Goal: Task Accomplishment & Management: Manage account settings

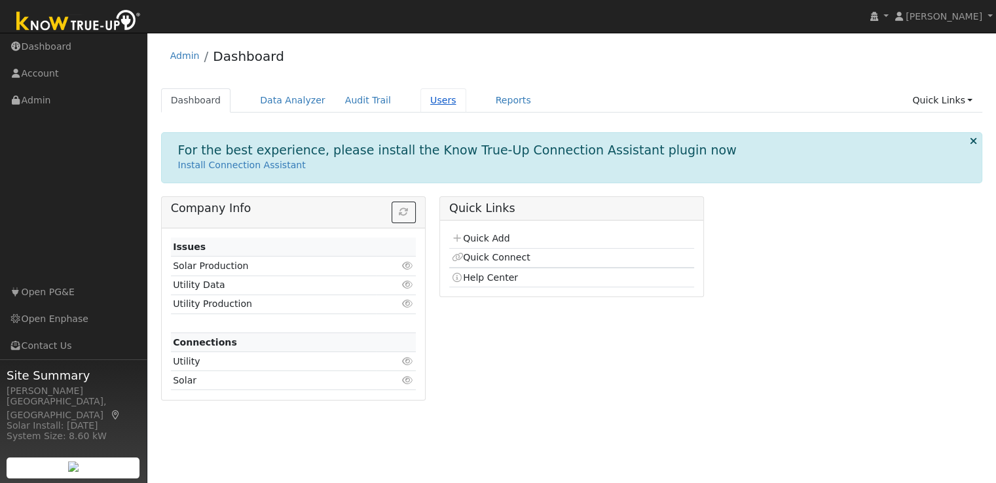
click at [422, 100] on link "Users" at bounding box center [443, 100] width 46 height 24
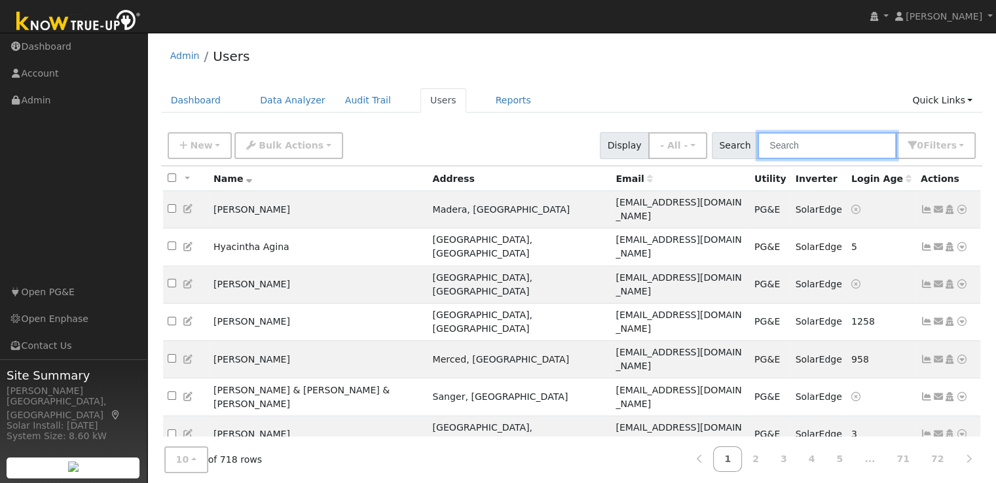
click at [784, 147] on input "text" at bounding box center [827, 145] width 139 height 27
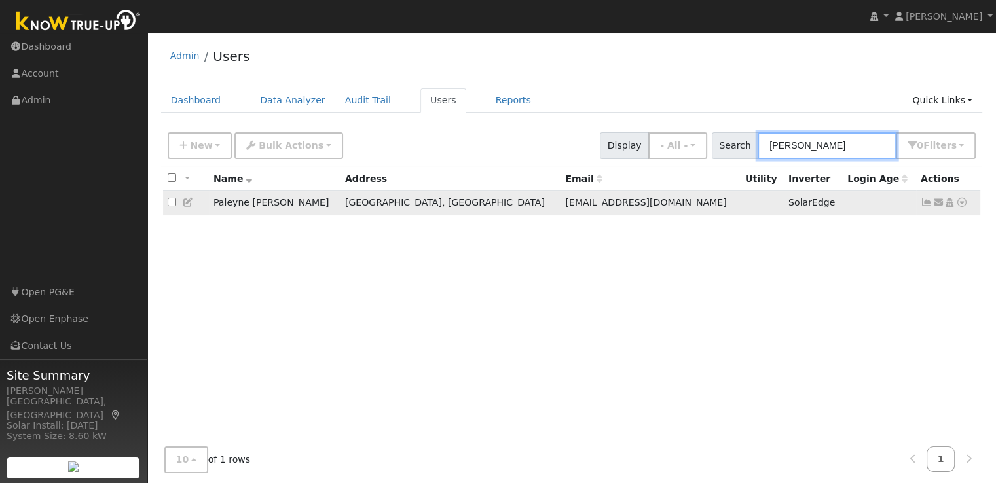
type input "paley"
click at [925, 203] on icon at bounding box center [927, 202] width 12 height 9
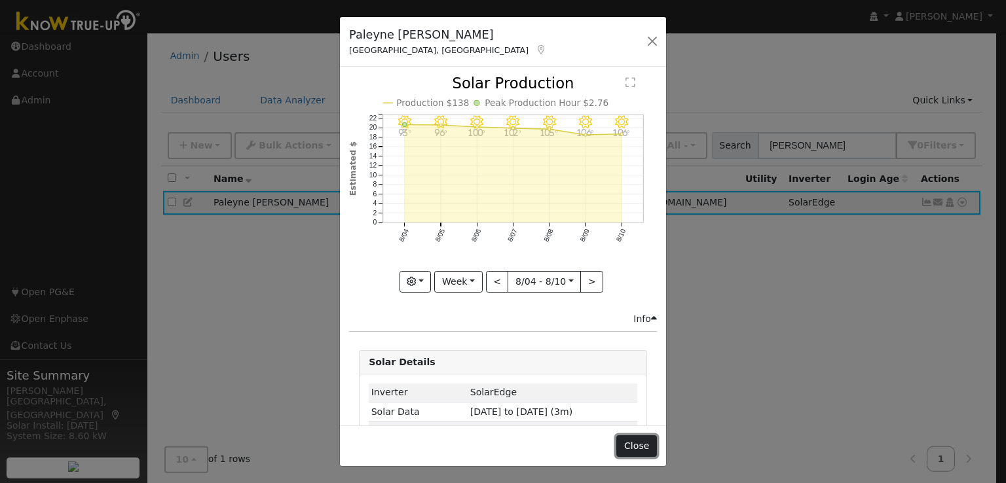
click at [637, 444] on button "Close" at bounding box center [636, 446] width 40 height 22
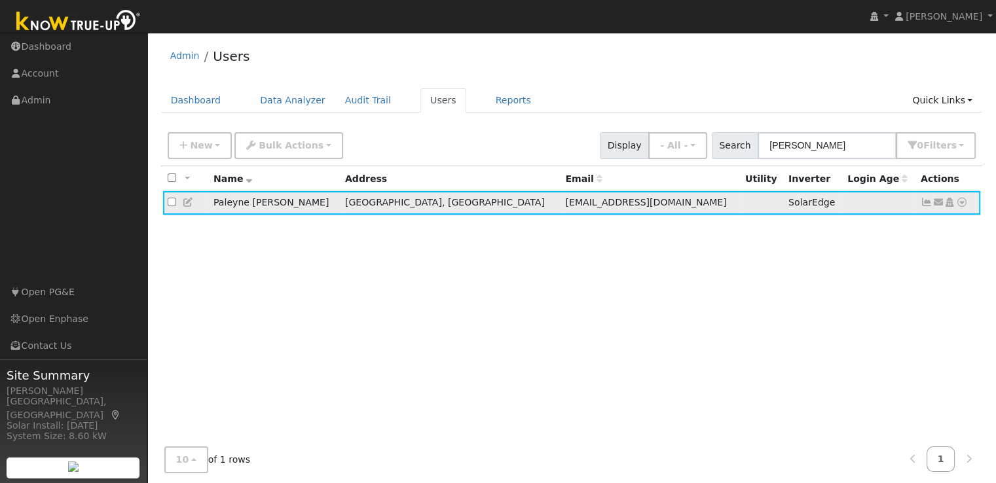
click at [189, 203] on icon at bounding box center [189, 202] width 12 height 9
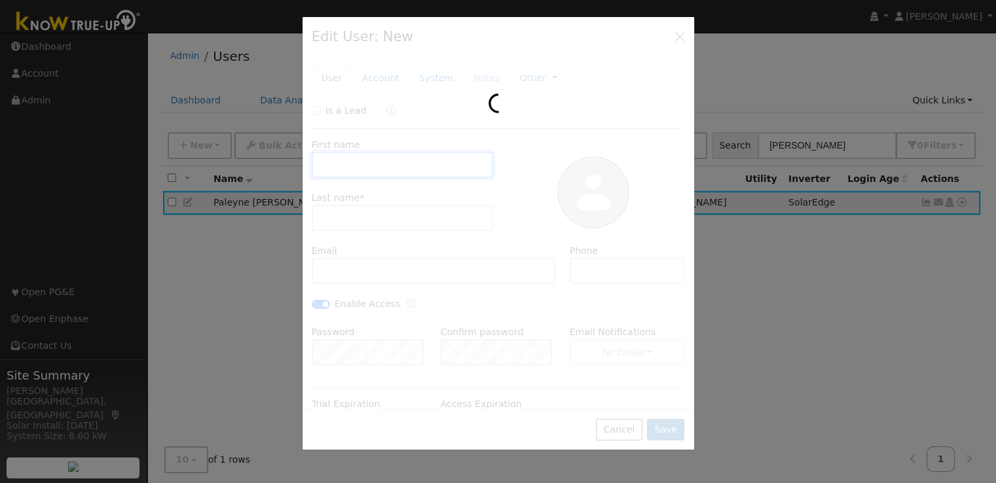
type input "08/31/2026"
type input "Paleyne"
type input "Peralez"
type input "pperalez+@cooperchase.com"
type input "559-304-7331"
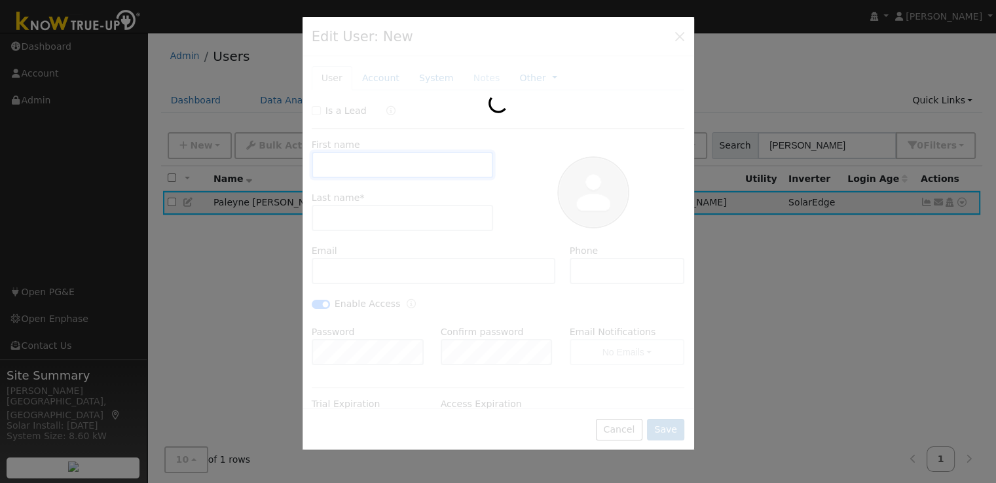
checkbox input "true"
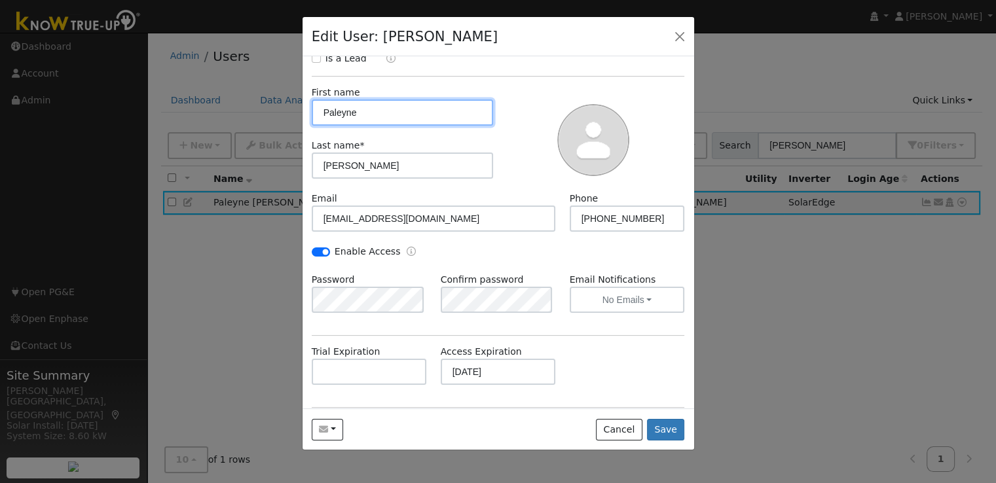
scroll to position [79, 0]
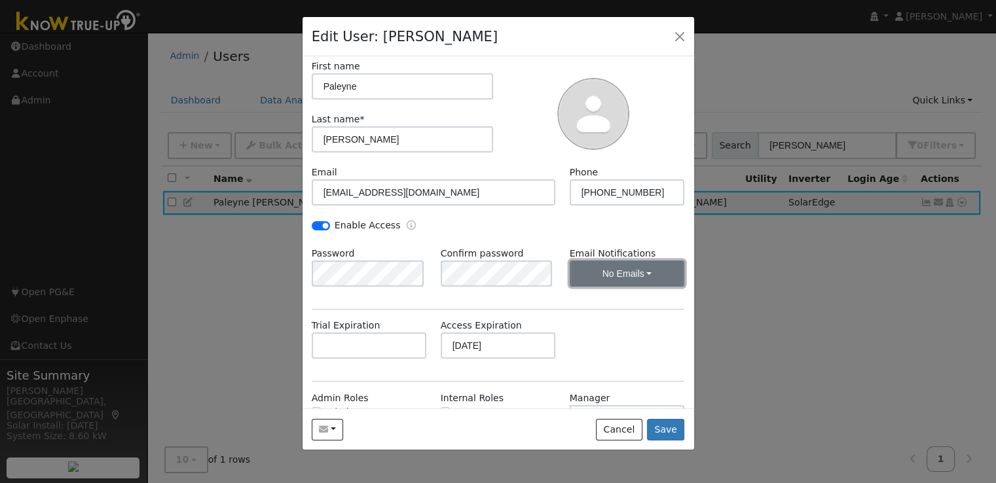
click at [623, 270] on button "No Emails" at bounding box center [627, 274] width 115 height 26
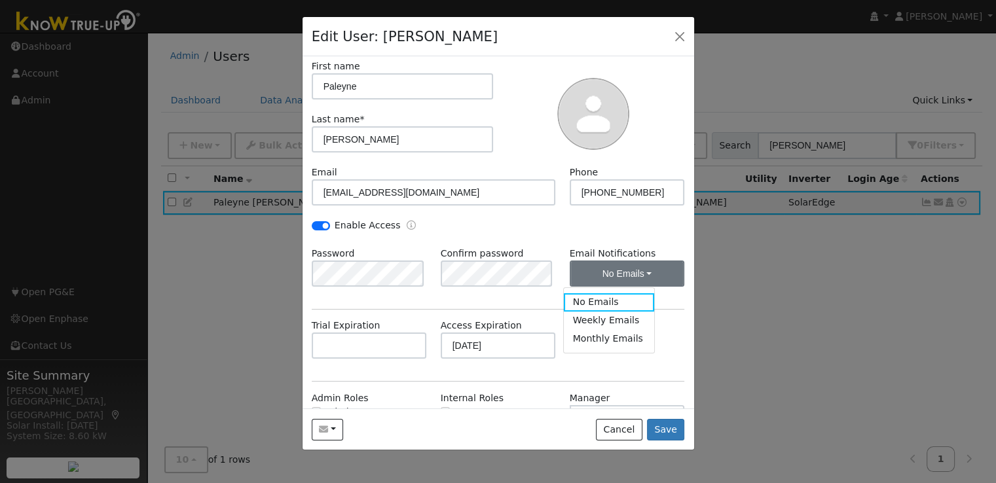
click at [583, 229] on div "Enable Access" at bounding box center [497, 233] width 387 height 28
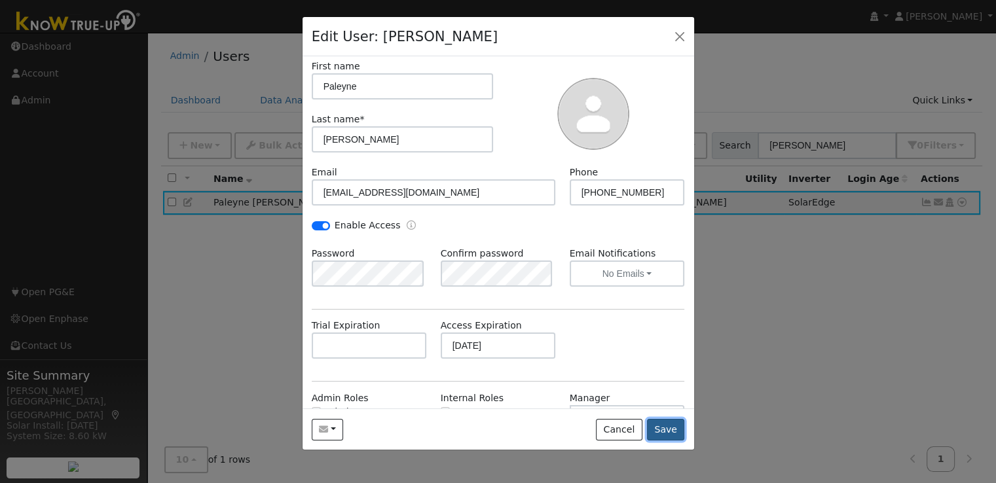
click at [670, 429] on button "Save" at bounding box center [666, 430] width 38 height 22
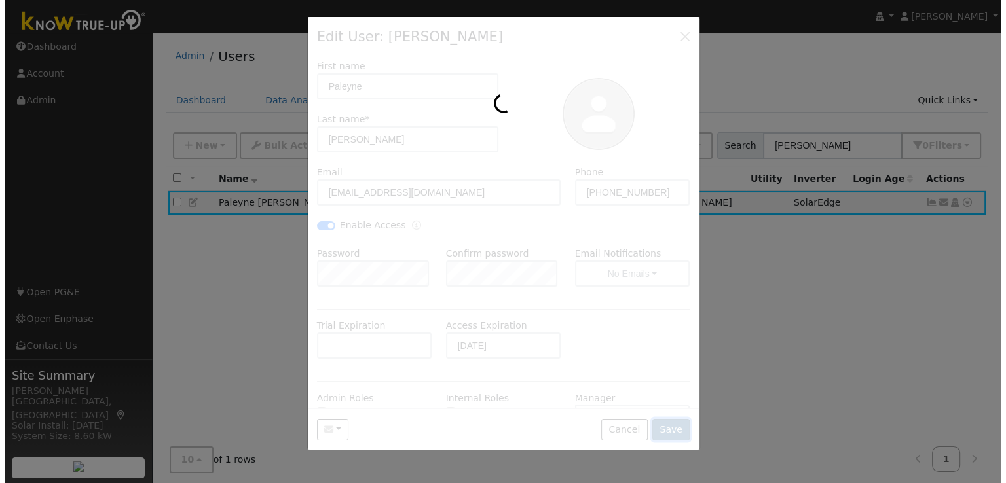
scroll to position [0, 0]
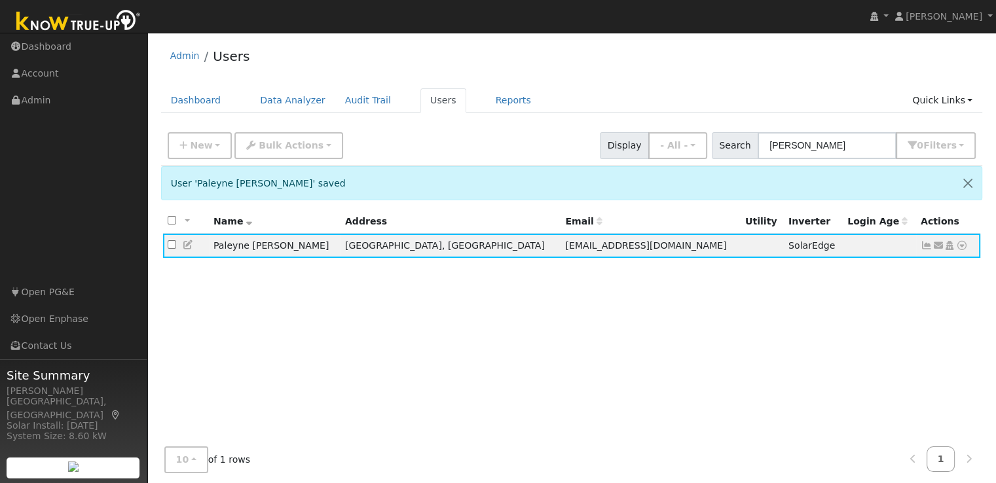
click at [919, 51] on div "Admin Users" at bounding box center [572, 59] width 822 height 40
click at [186, 244] on icon at bounding box center [189, 244] width 12 height 9
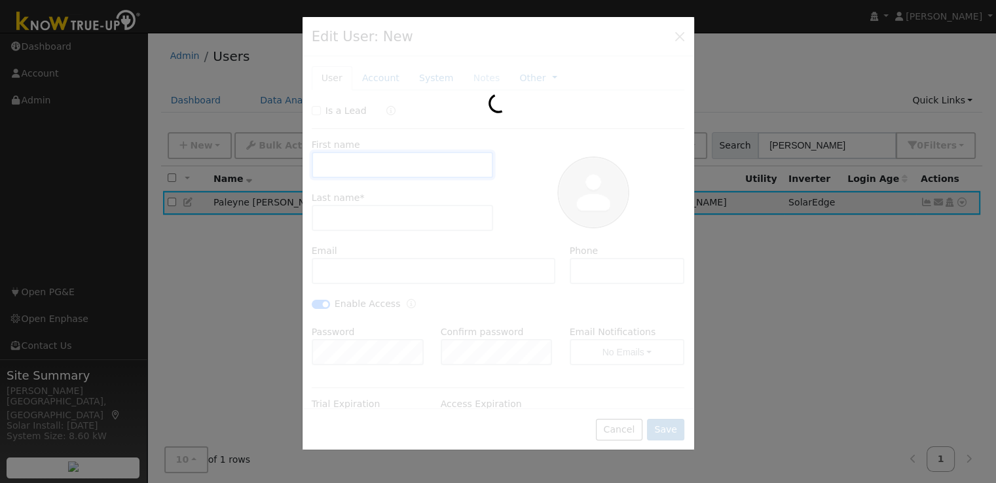
type input "Paleyne"
type input "Peralez"
type input "pperalez+@cooperchase.com"
type input "559-304-7331"
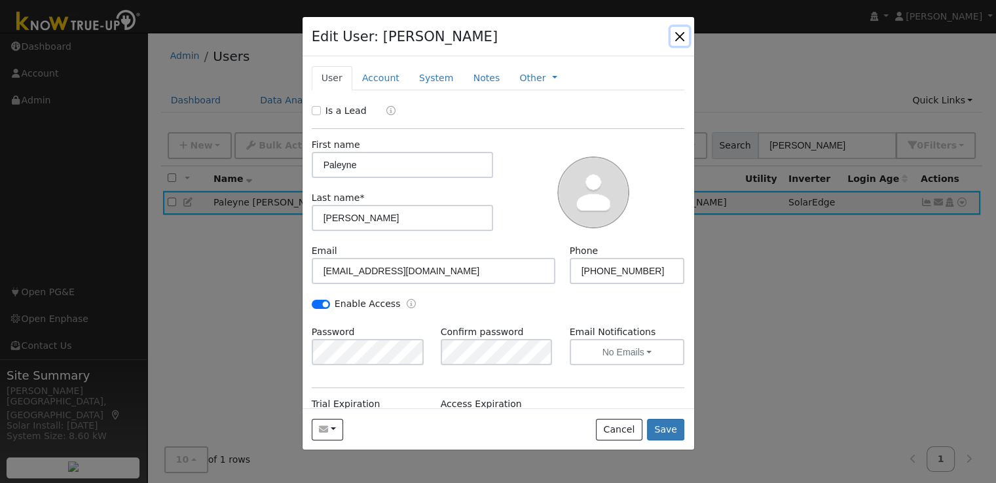
click at [679, 37] on button "button" at bounding box center [679, 36] width 18 height 18
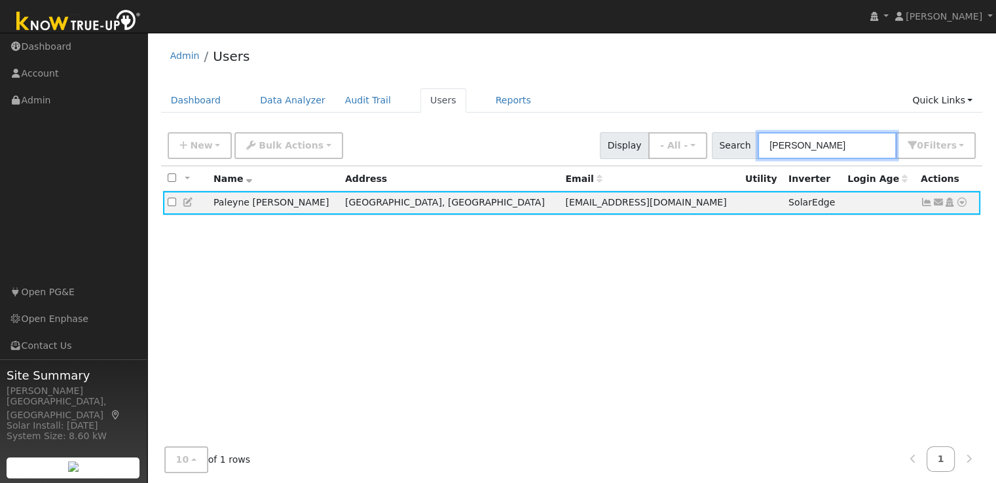
click at [822, 147] on input "paley" at bounding box center [827, 145] width 139 height 27
type input "peralez"
click at [927, 202] on icon at bounding box center [927, 202] width 12 height 9
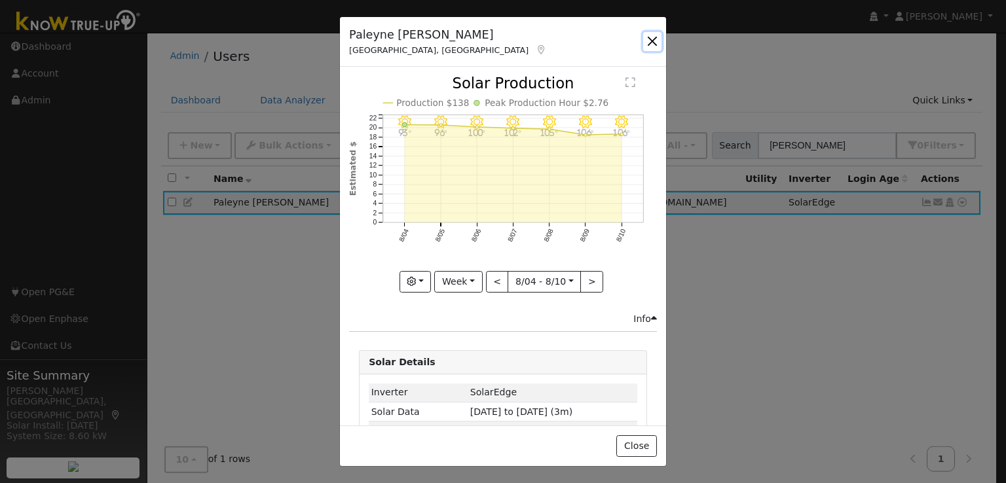
click at [652, 39] on button "button" at bounding box center [652, 41] width 18 height 18
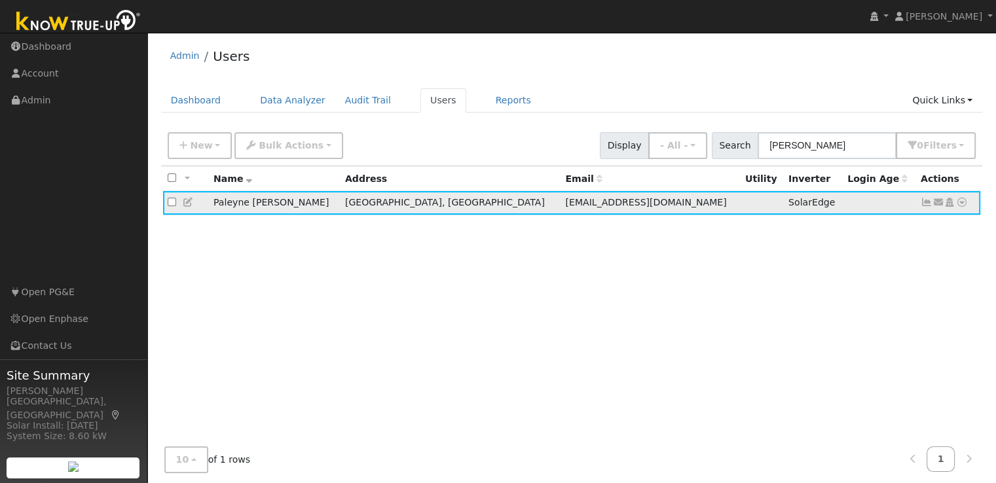
click at [186, 204] on icon at bounding box center [189, 202] width 12 height 9
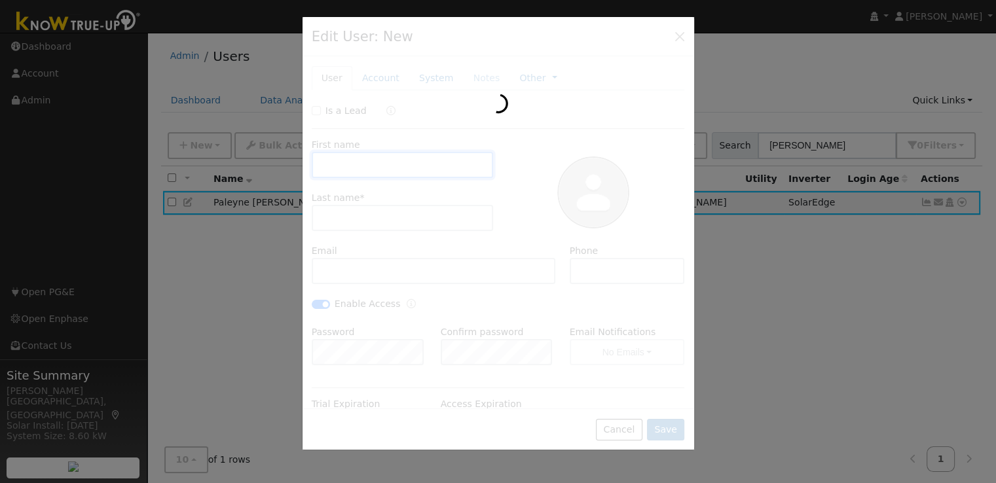
type input "Paleyne"
type input "Peralez"
type input "pperalez+@cooperchase.com"
type input "559-304-7331"
checkbox input "true"
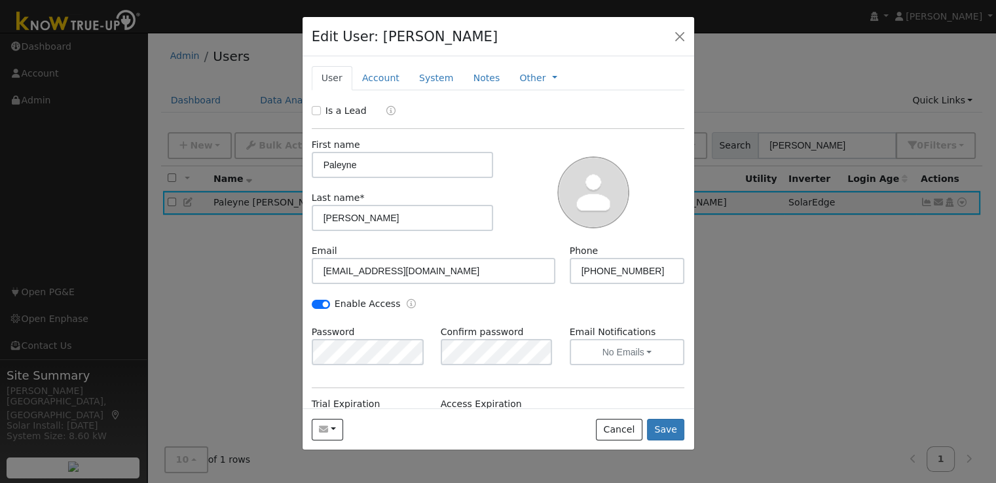
click at [243, 276] on div at bounding box center [498, 241] width 996 height 483
click at [670, 428] on button "Save" at bounding box center [666, 430] width 38 height 22
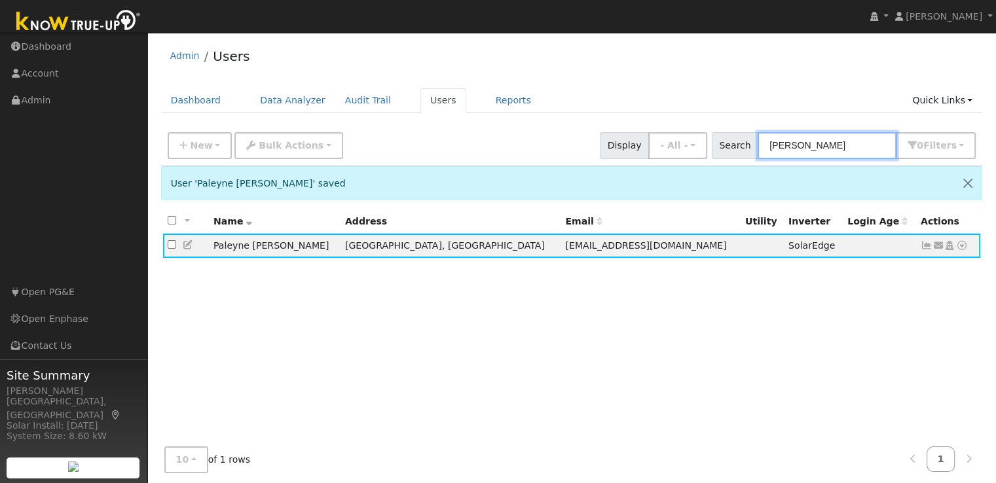
click at [777, 143] on input "peralez" at bounding box center [827, 145] width 139 height 27
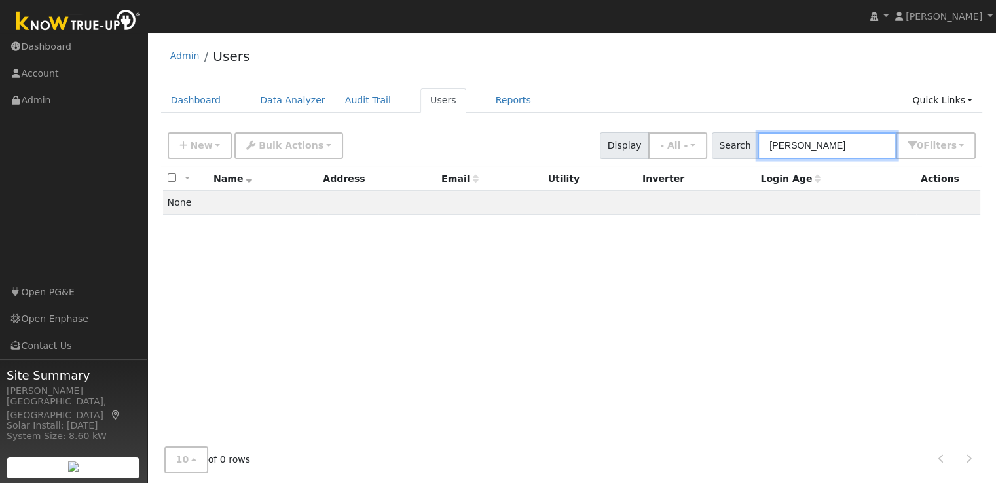
click at [847, 147] on input "jesse peralez" at bounding box center [827, 145] width 139 height 27
type input "j"
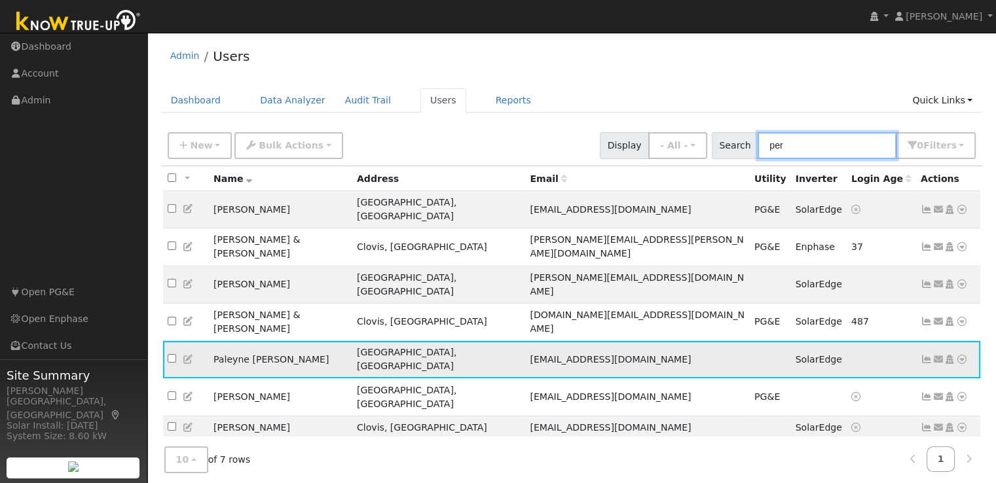
type input "per"
click at [929, 355] on icon at bounding box center [927, 359] width 12 height 9
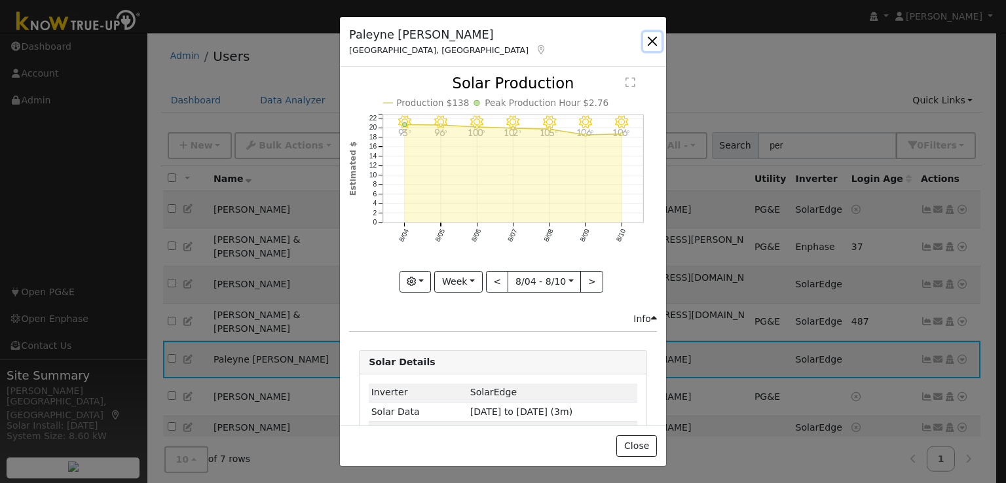
click at [652, 41] on button "button" at bounding box center [652, 41] width 18 height 18
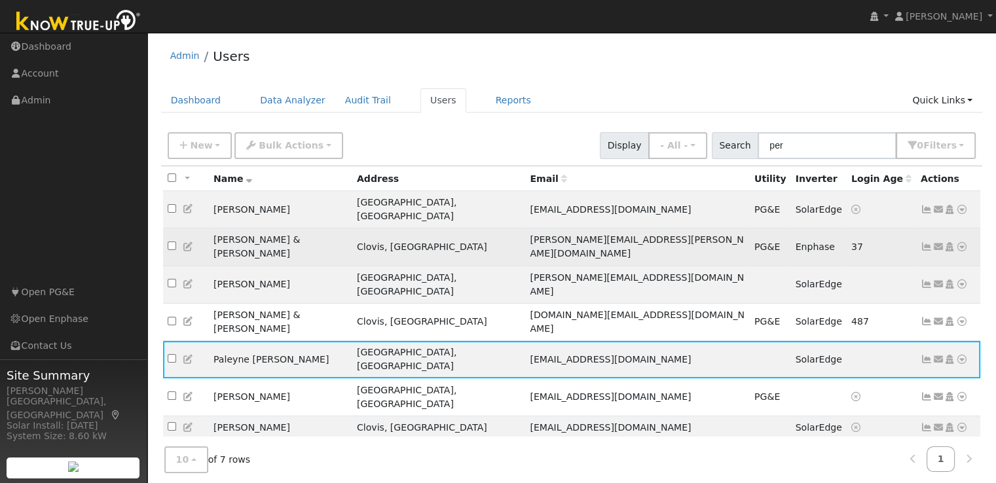
click at [927, 242] on icon at bounding box center [927, 246] width 12 height 9
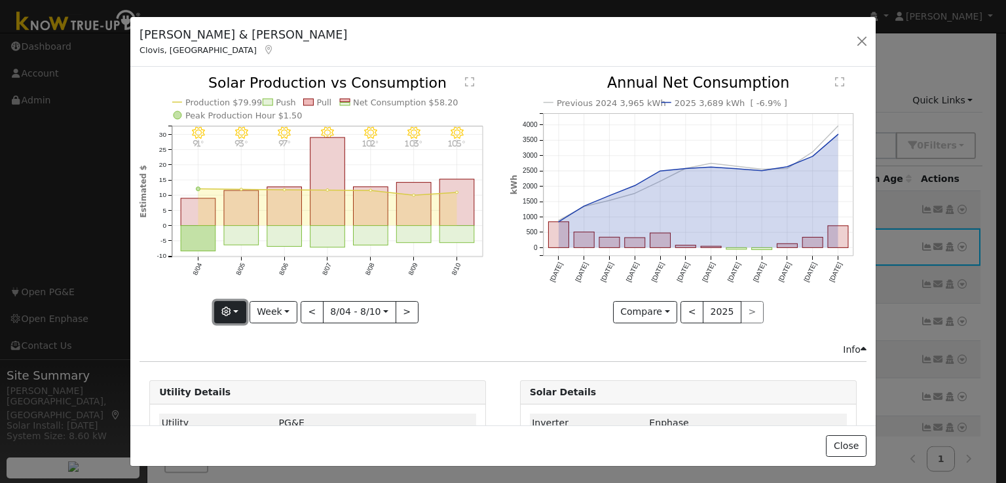
click at [228, 309] on icon "button" at bounding box center [225, 311] width 9 height 9
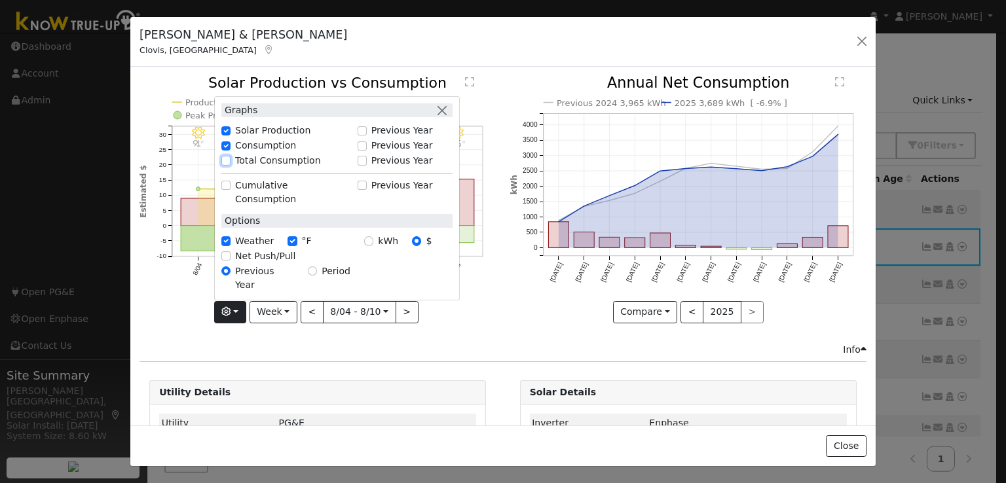
click at [226, 165] on input "Total Consumption" at bounding box center [225, 160] width 9 height 9
checkbox input "true"
click at [181, 308] on icon "8/10 - Clear 105° 8/09 - Clear 103° 8/08 - Clear 102° 8/07 - Clear 99° 8/06 - C…" at bounding box center [317, 199] width 356 height 246
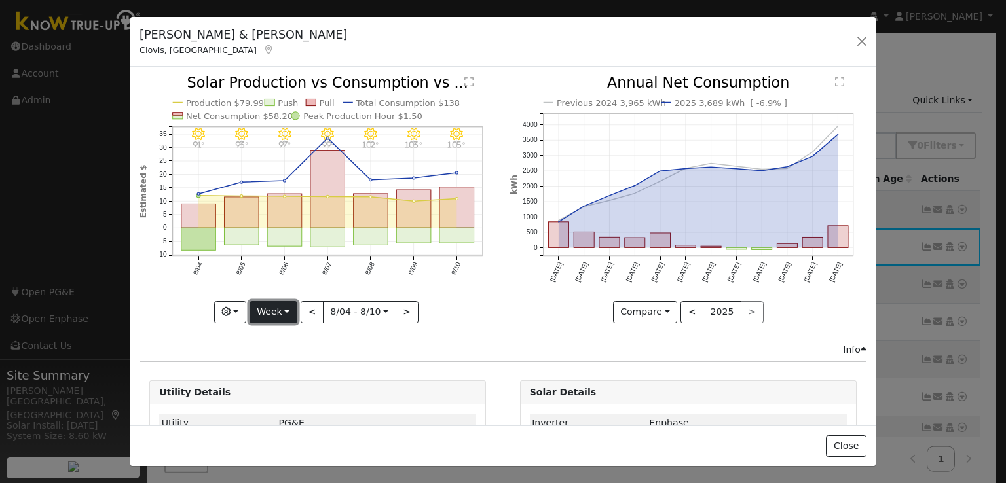
click at [276, 306] on button "Week" at bounding box center [273, 312] width 48 height 22
click at [276, 386] on link "Year" at bounding box center [295, 393] width 91 height 18
type input "2024-08-01"
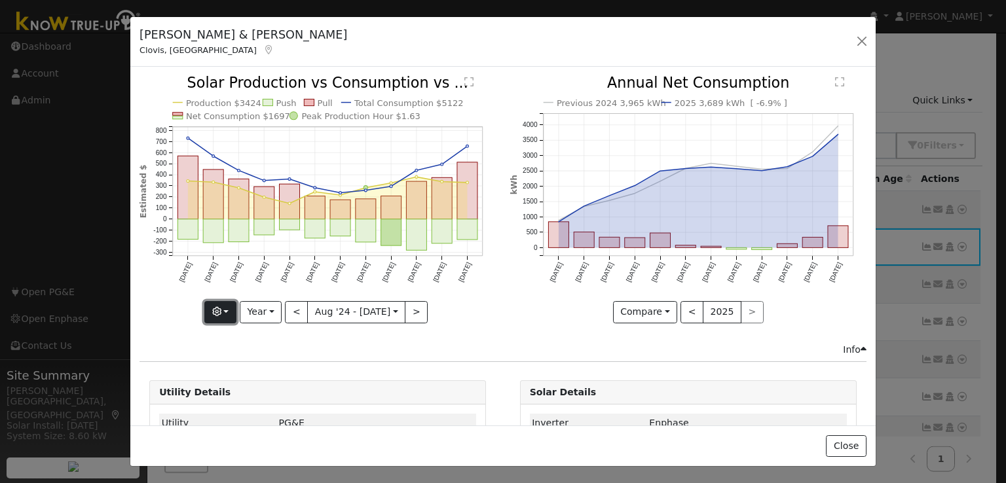
click at [221, 307] on icon "button" at bounding box center [216, 311] width 9 height 9
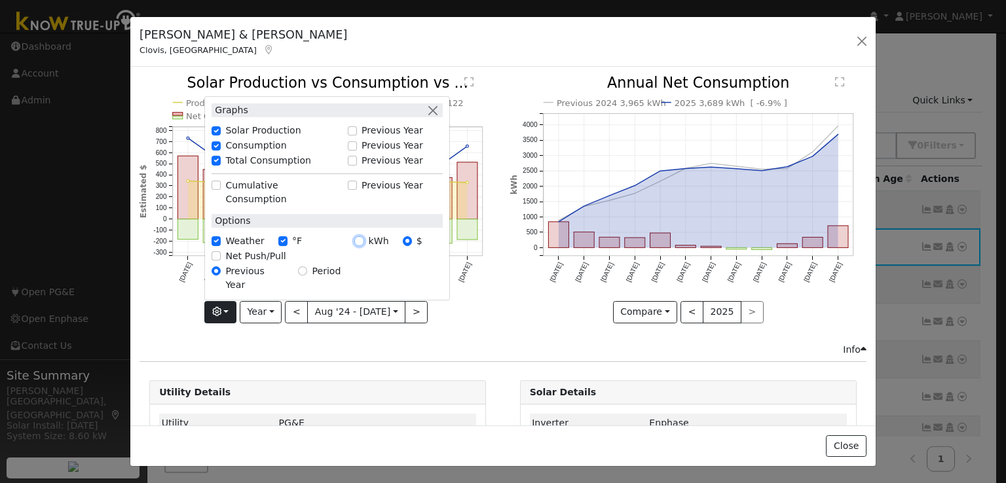
click at [363, 246] on input "kWh" at bounding box center [358, 240] width 9 height 9
radio input "true"
click at [403, 334] on div "Production 7,444 kWh Push Pull Total Consumption 11,134 kWh Net Consumption 3,6…" at bounding box center [318, 209] width 370 height 266
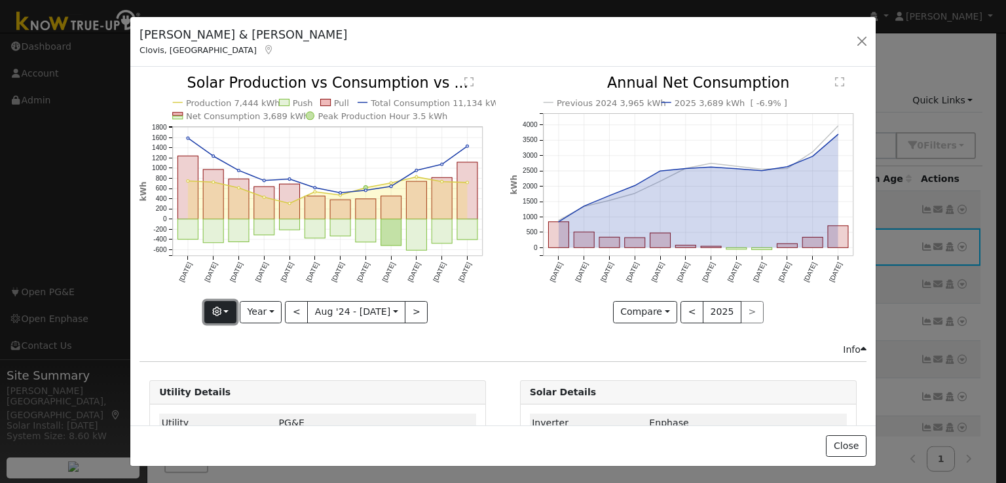
click at [228, 304] on button "button" at bounding box center [220, 312] width 32 height 22
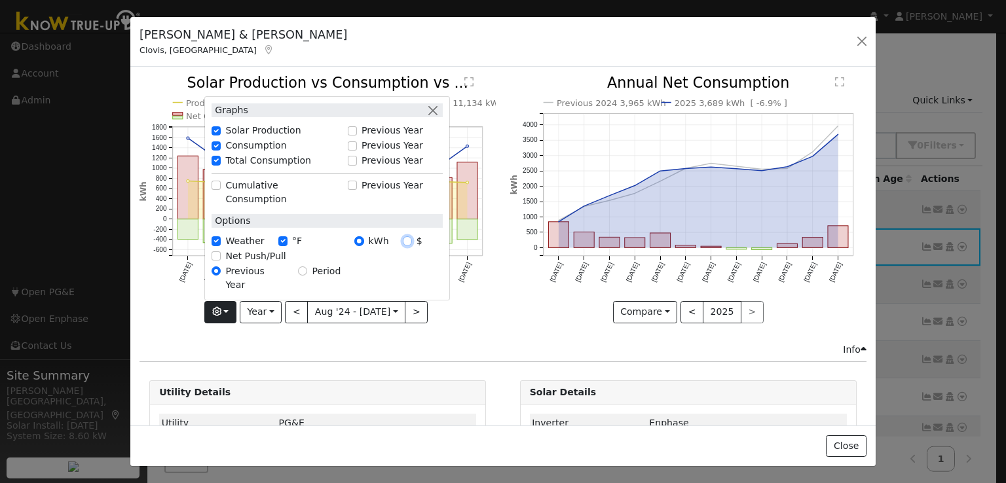
click at [409, 246] on input "$" at bounding box center [407, 240] width 9 height 9
radio input "true"
radio input "false"
click at [465, 323] on div "Production $3424 Push Pull Total Consumption $5122 Net Consumption $1697 Peak P…" at bounding box center [318, 209] width 370 height 266
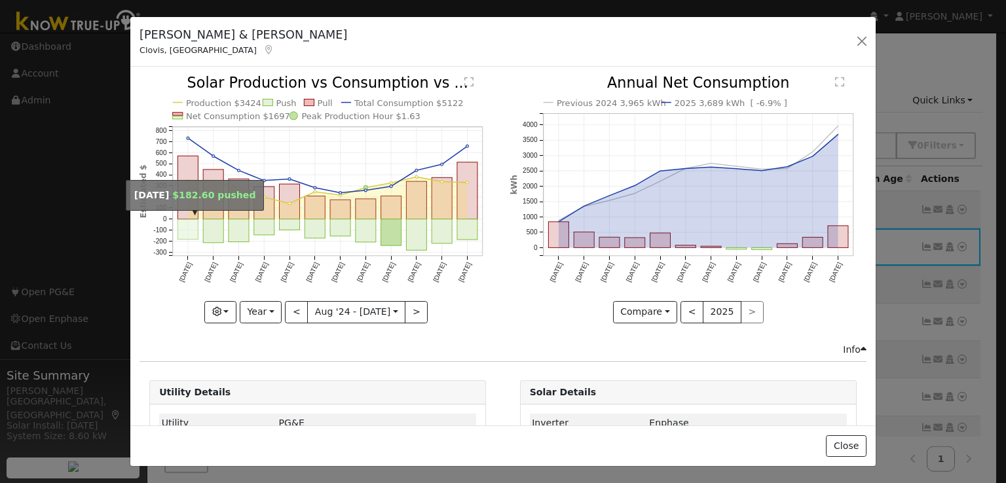
click at [193, 219] on rect "onclick=""" at bounding box center [188, 229] width 20 height 20
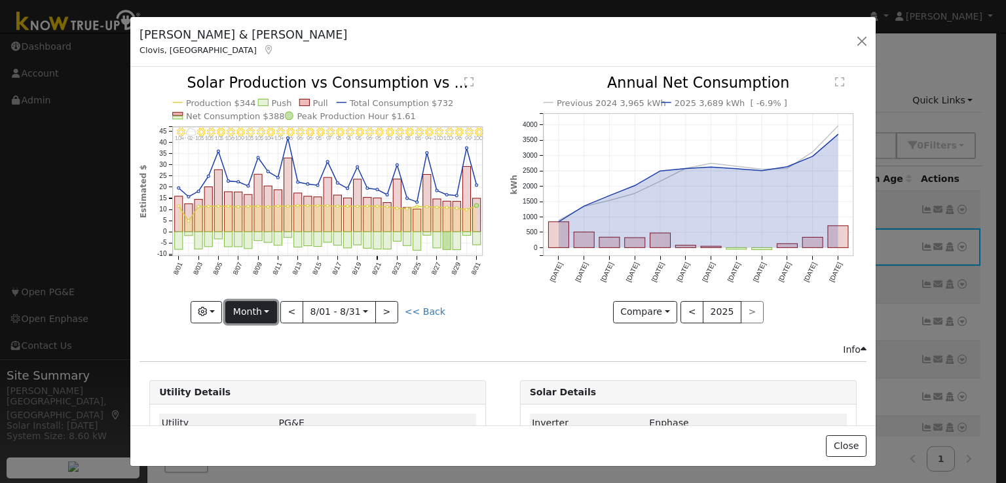
click at [265, 308] on button "Month" at bounding box center [251, 312] width 52 height 22
click at [251, 353] on link "Week" at bounding box center [271, 357] width 91 height 18
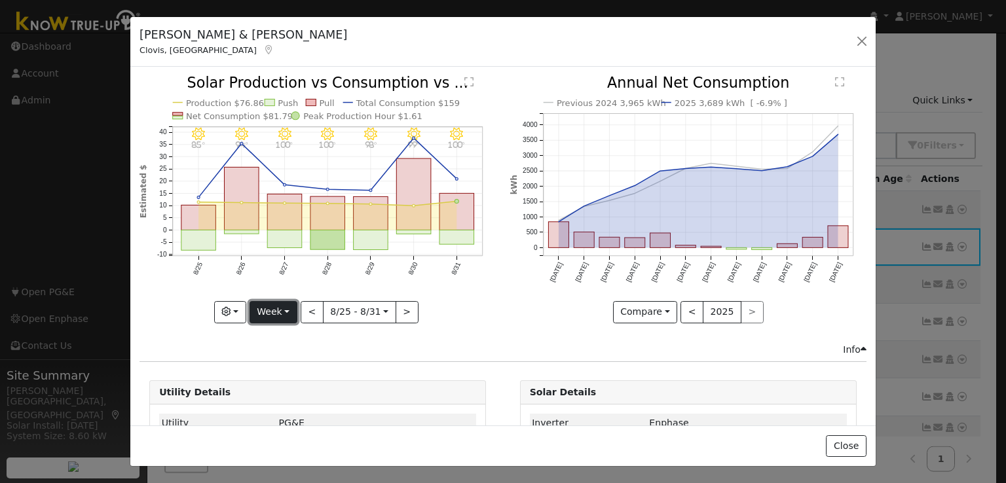
click at [268, 310] on button "Week" at bounding box center [273, 312] width 48 height 22
click at [270, 366] on link "Month" at bounding box center [295, 375] width 91 height 18
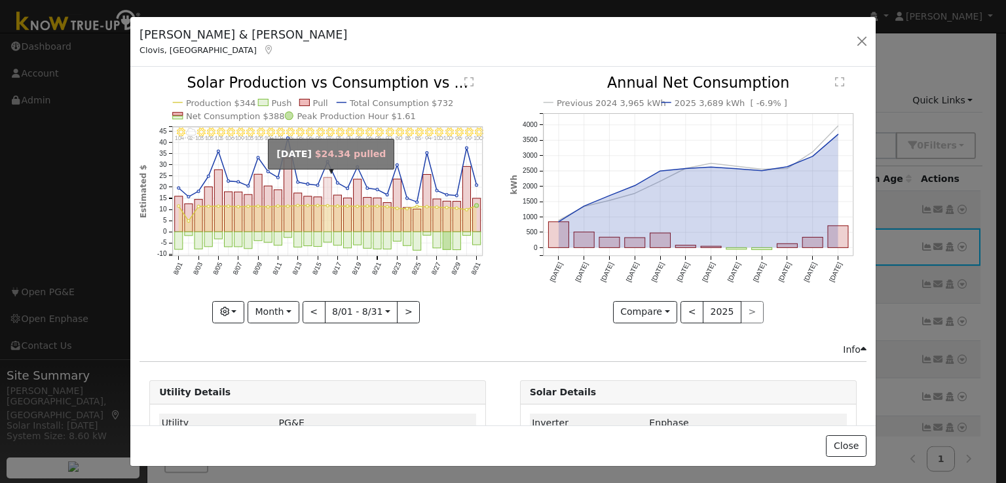
click at [323, 188] on rect "onclick=""" at bounding box center [327, 205] width 8 height 54
type input "2024-08-16"
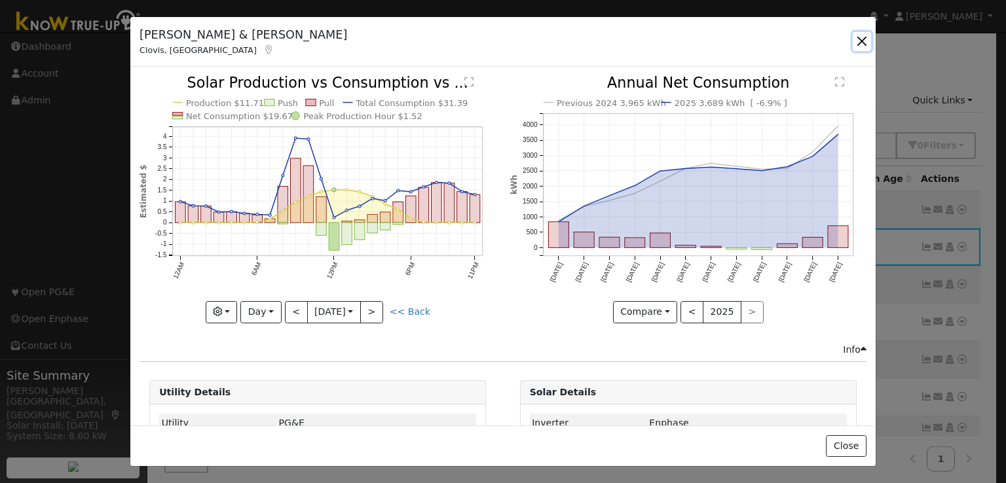
click at [862, 35] on button "button" at bounding box center [862, 41] width 18 height 18
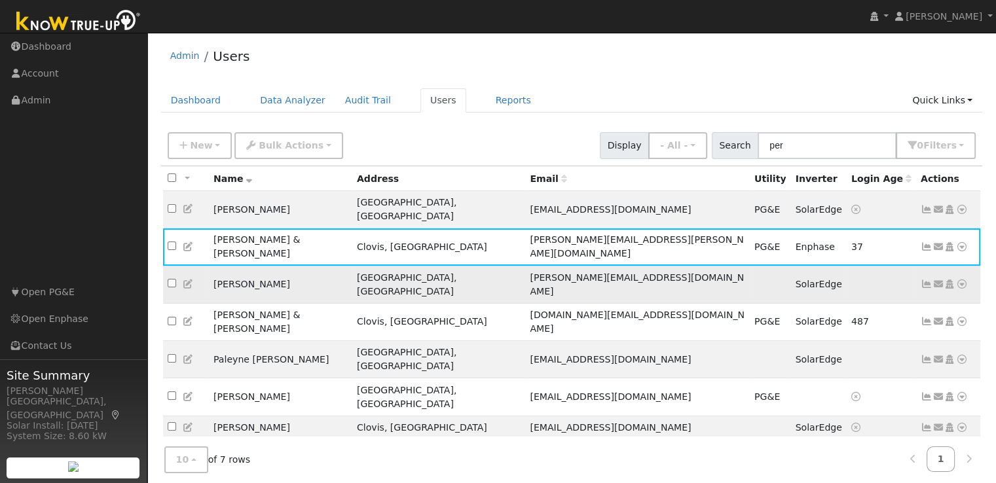
click at [925, 280] on icon at bounding box center [927, 284] width 12 height 9
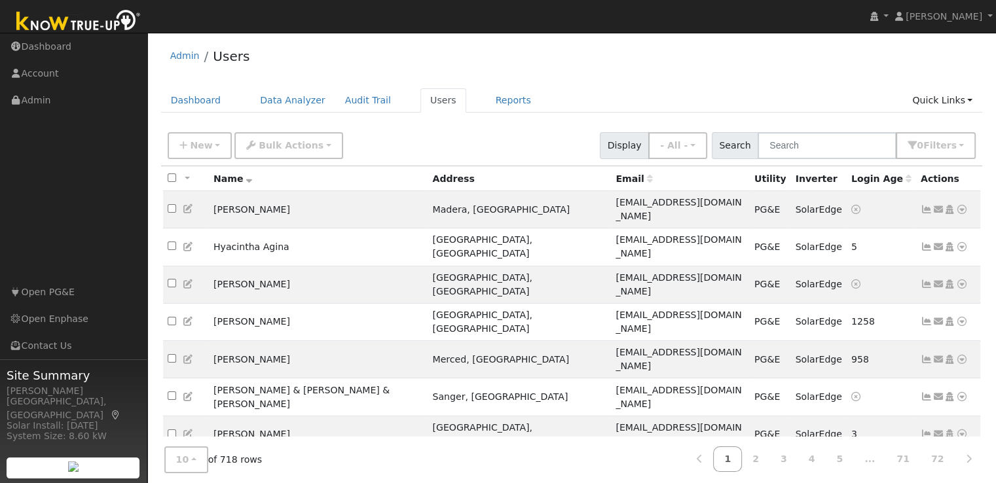
click at [799, 159] on div "New Add User Quick Add Quick Connect Quick Convert Lead Bulk Actions Send Email…" at bounding box center [572, 146] width 822 height 40
click at [796, 153] on input "text" at bounding box center [827, 145] width 139 height 27
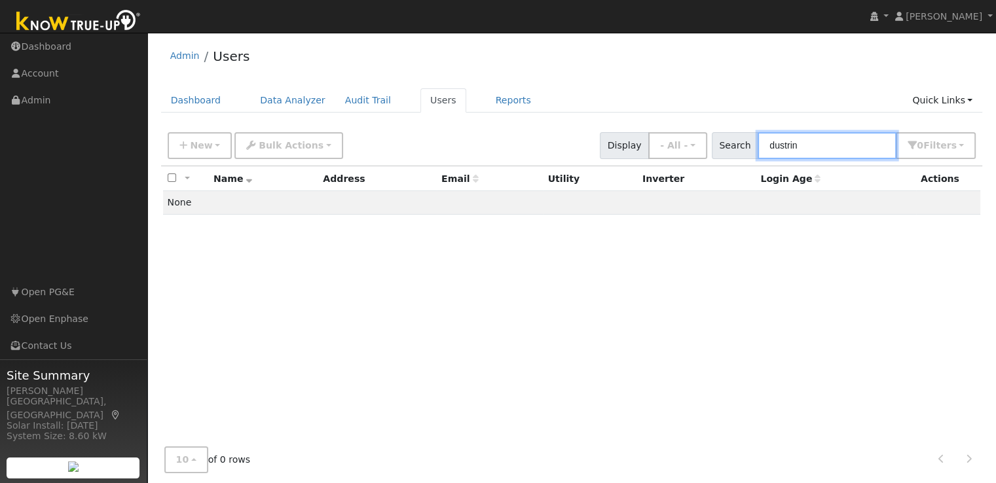
click at [794, 143] on input "dustrin" at bounding box center [827, 145] width 139 height 27
click at [819, 150] on input "dusrin" at bounding box center [827, 145] width 139 height 27
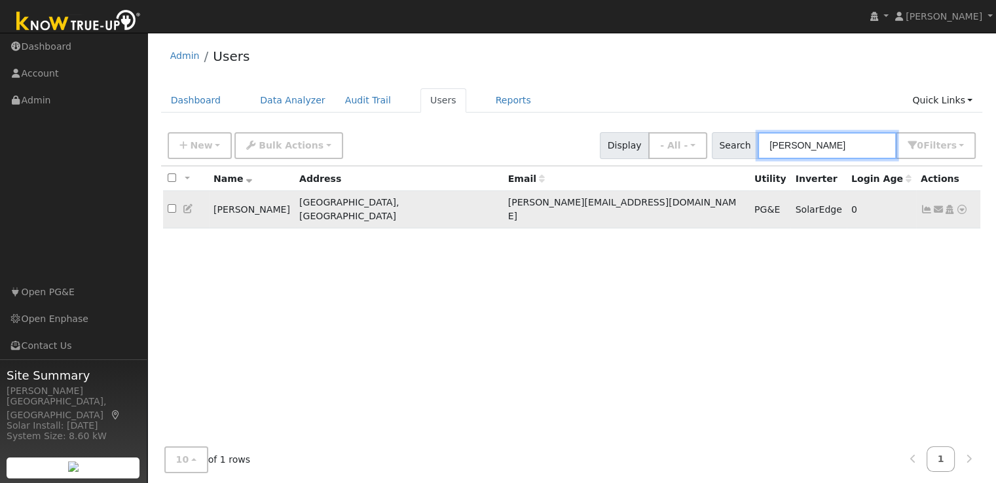
type input "dusti"
click at [923, 205] on icon at bounding box center [927, 209] width 12 height 9
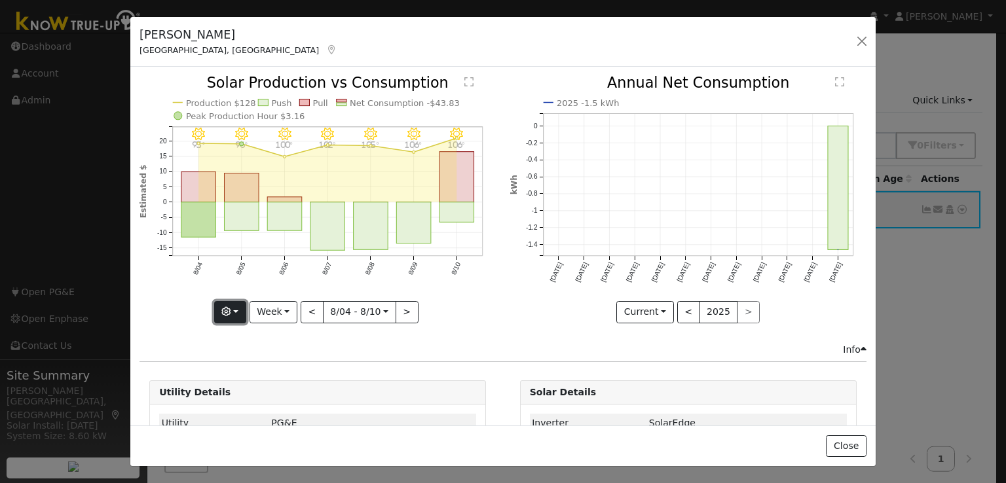
click at [236, 318] on button "button" at bounding box center [230, 312] width 32 height 22
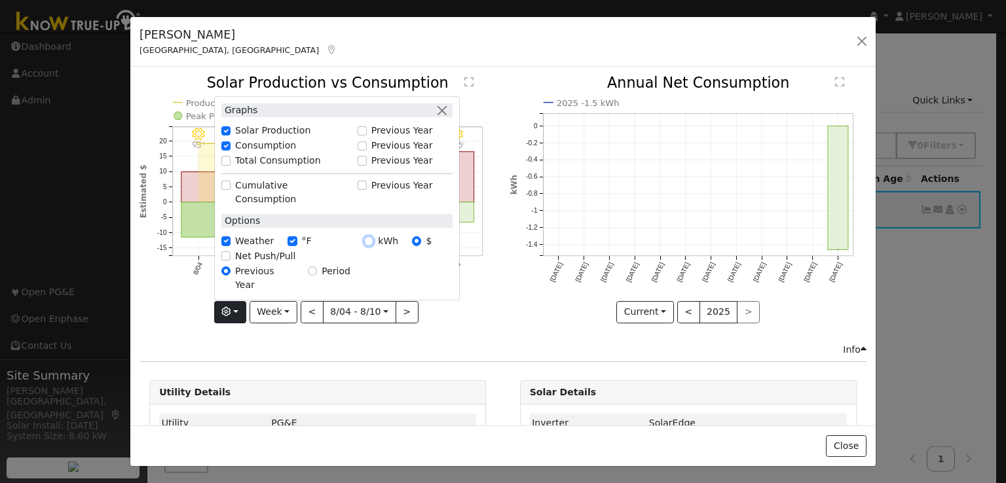
click at [373, 246] on input "kWh" at bounding box center [368, 240] width 9 height 9
radio input "true"
radio input "false"
click at [461, 307] on icon "8/10 - Clear 106° 8/09 - Clear 106° 8/08 - Clear 105° 8/07 - Clear 102° 8/06 - …" at bounding box center [317, 199] width 356 height 246
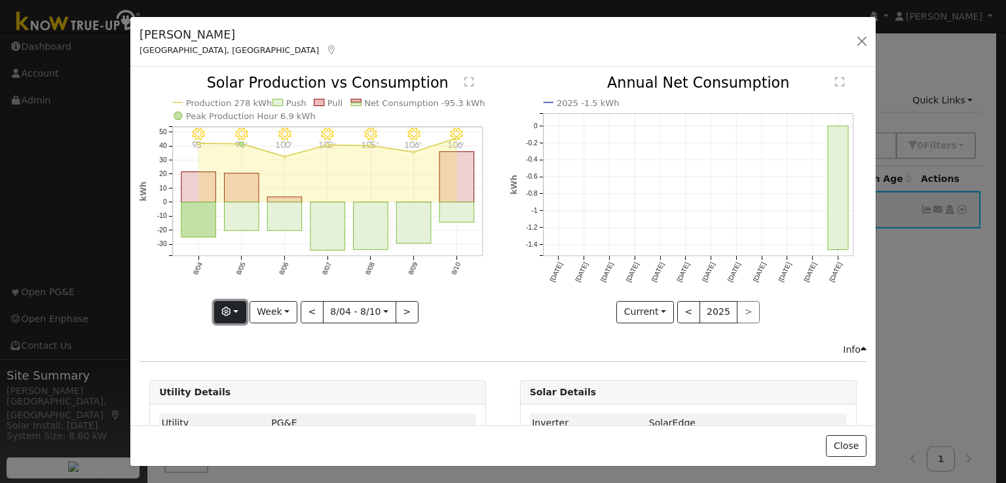
click at [229, 312] on icon "button" at bounding box center [225, 311] width 9 height 9
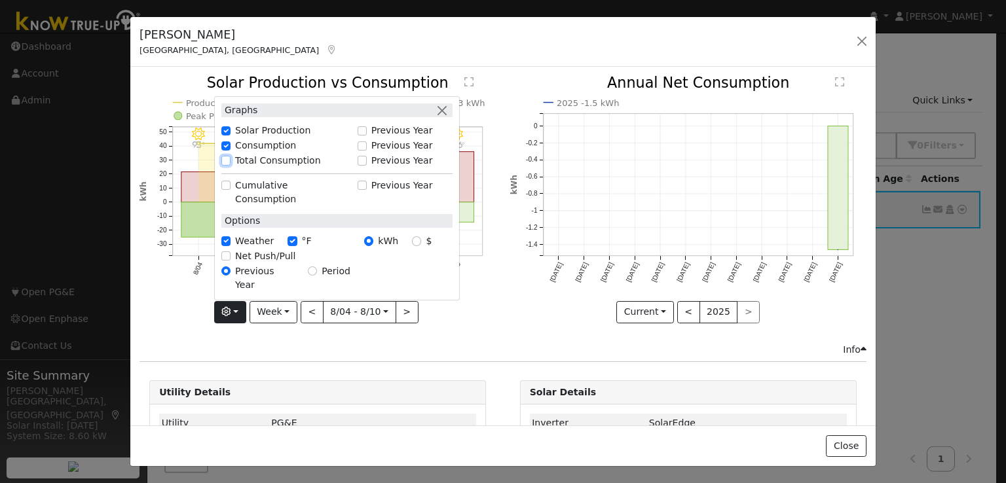
click at [229, 165] on input "Total Consumption" at bounding box center [225, 160] width 9 height 9
checkbox input "true"
click at [189, 301] on icon "8/10 - Clear 106° 8/09 - Clear 106° 8/08 - Clear 105° 8/07 - Clear 102° 8/06 - …" at bounding box center [317, 199] width 356 height 246
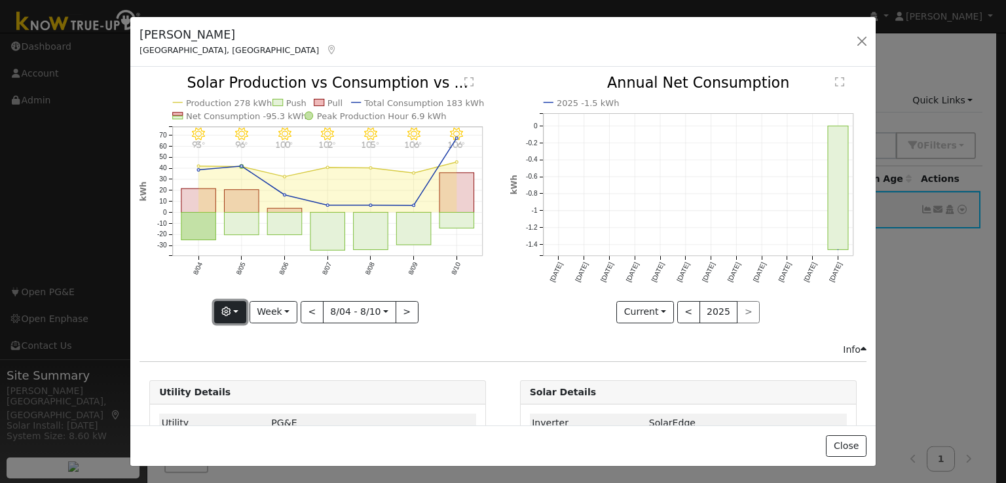
click at [236, 301] on button "button" at bounding box center [230, 312] width 32 height 22
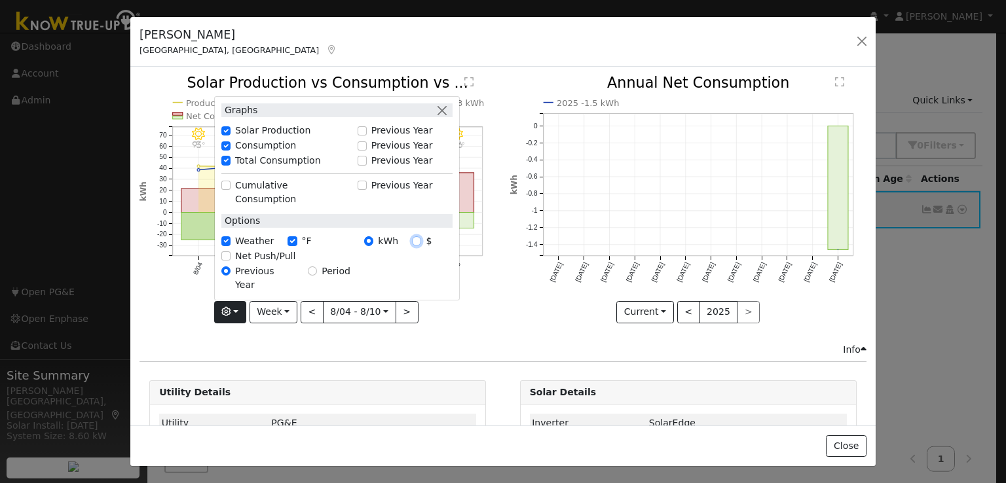
click at [418, 246] on input "$" at bounding box center [416, 240] width 9 height 9
radio input "true"
radio input "false"
click at [488, 305] on icon "8/10 - Clear 106° 8/09 - Clear 106° 8/08 - Clear 105° 8/07 - Clear 102° 8/06 - …" at bounding box center [317, 199] width 356 height 246
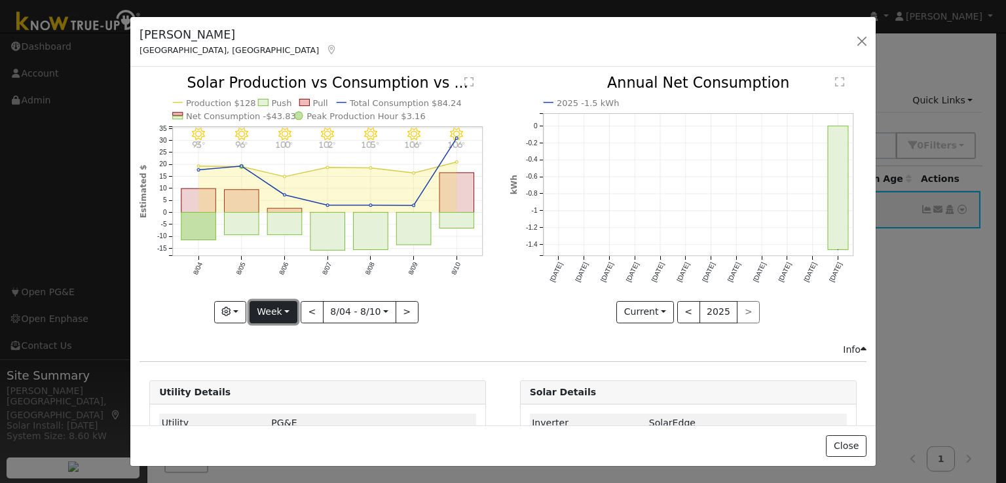
click at [265, 310] on button "Week" at bounding box center [273, 312] width 48 height 22
click at [275, 392] on link "Year" at bounding box center [295, 393] width 91 height 18
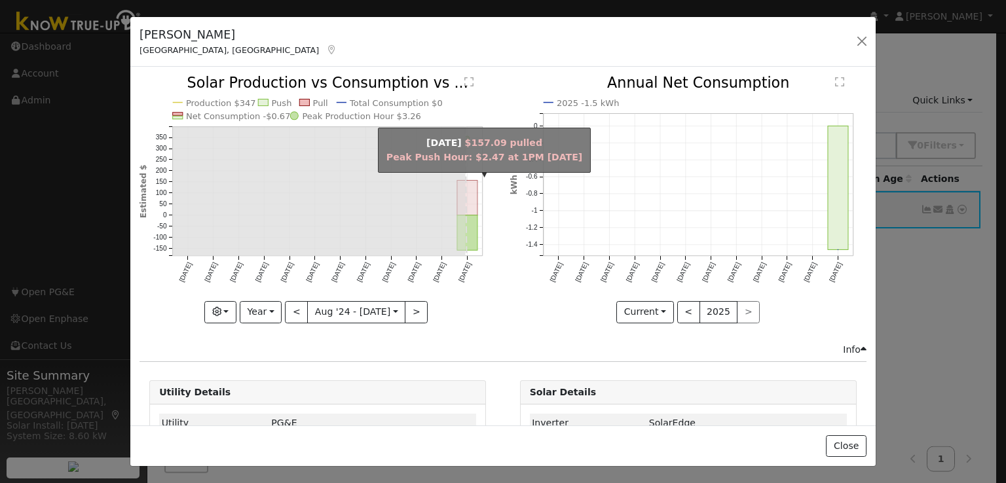
click at [465, 198] on rect "onclick=""" at bounding box center [467, 198] width 20 height 35
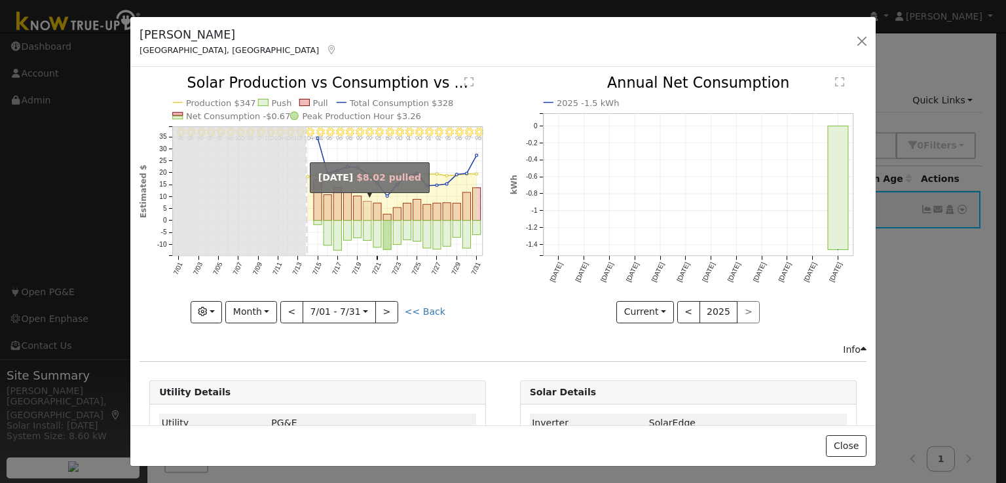
click at [364, 207] on rect "onclick=""" at bounding box center [367, 211] width 8 height 19
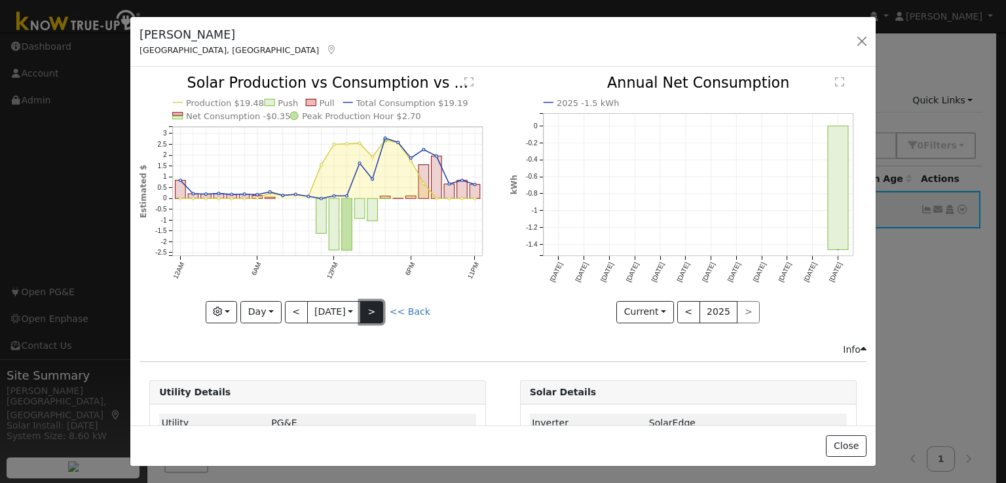
click at [371, 304] on button ">" at bounding box center [371, 312] width 23 height 22
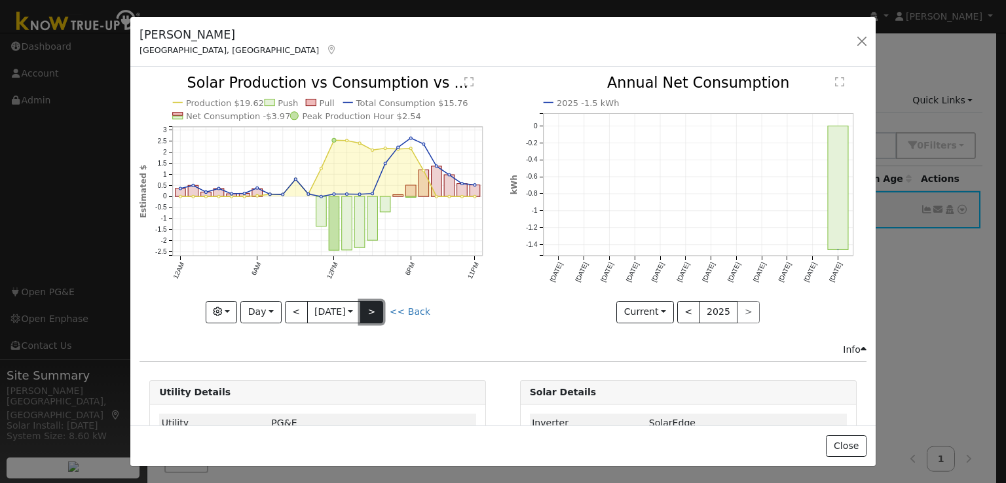
click at [371, 304] on button ">" at bounding box center [371, 312] width 23 height 22
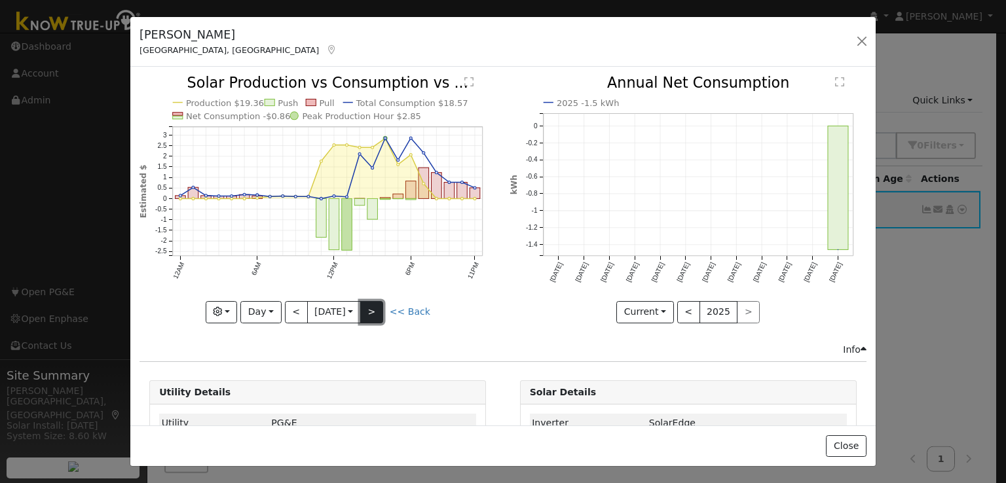
click at [371, 304] on button ">" at bounding box center [371, 312] width 23 height 22
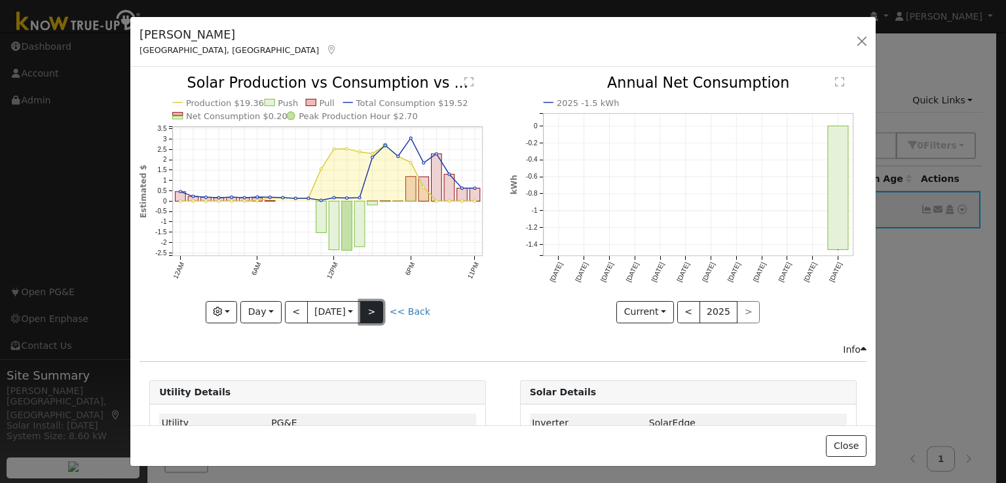
click at [371, 304] on button ">" at bounding box center [371, 312] width 23 height 22
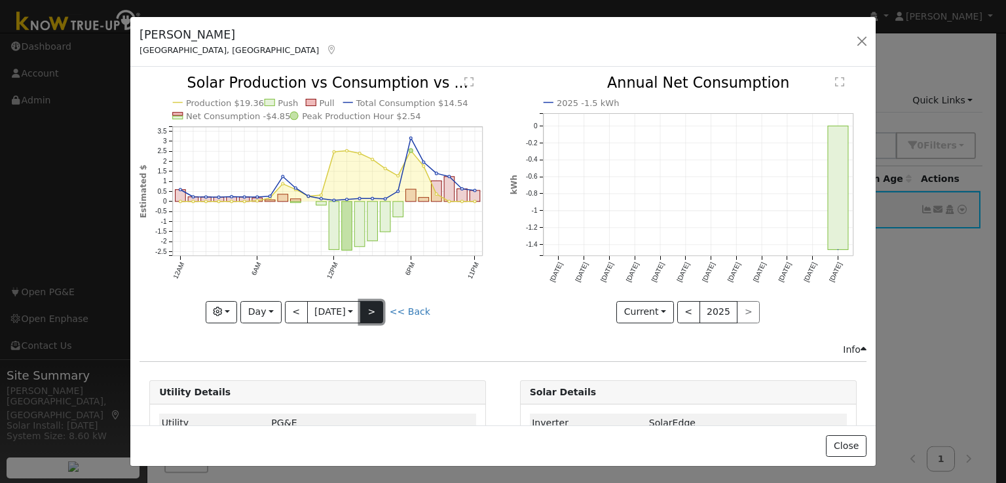
click at [371, 304] on button ">" at bounding box center [371, 312] width 23 height 22
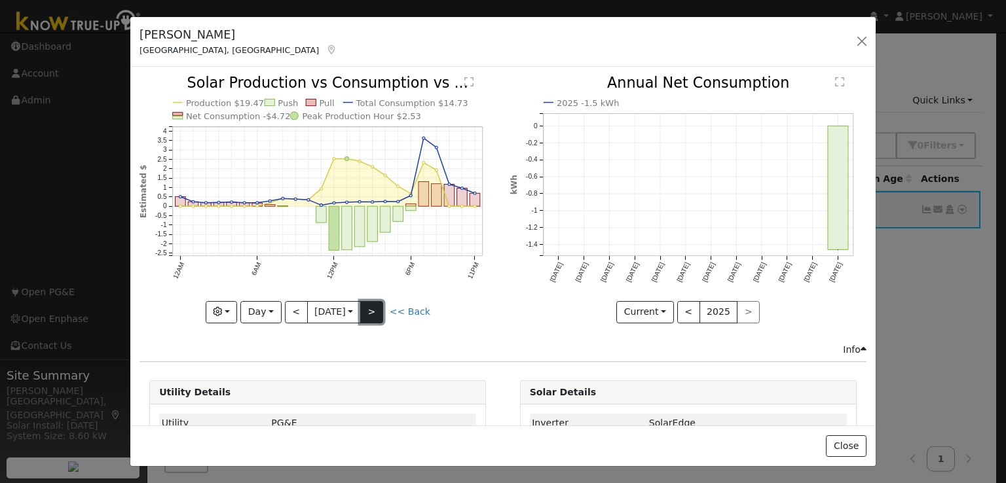
click at [371, 304] on button ">" at bounding box center [371, 312] width 23 height 22
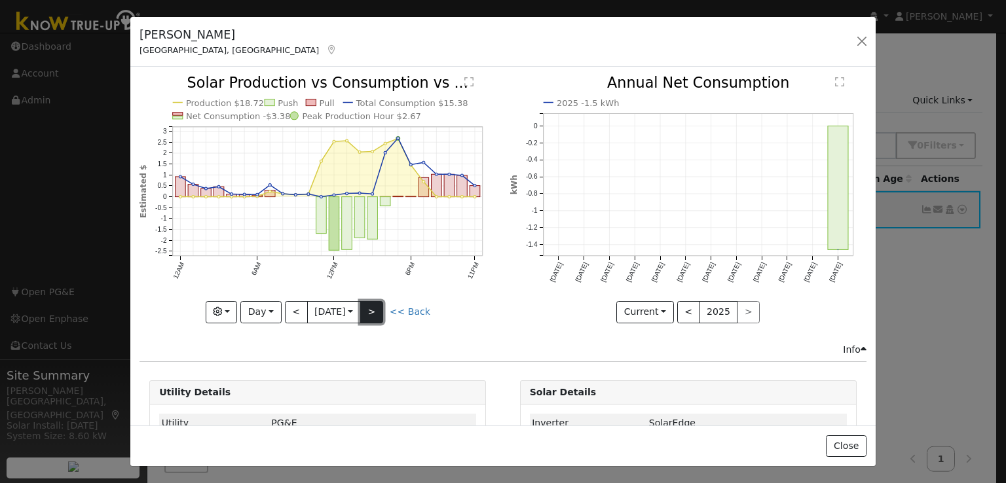
click at [371, 304] on button ">" at bounding box center [371, 312] width 23 height 22
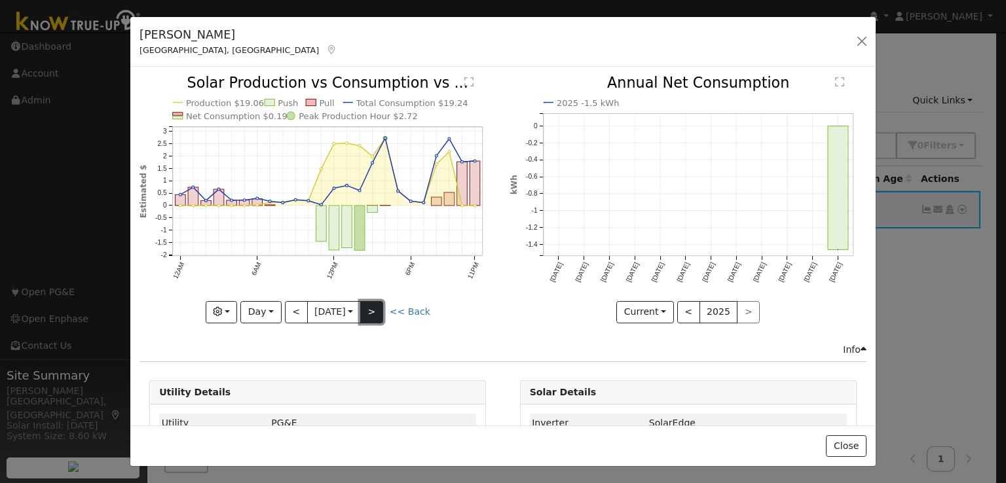
click at [371, 304] on button ">" at bounding box center [371, 312] width 23 height 22
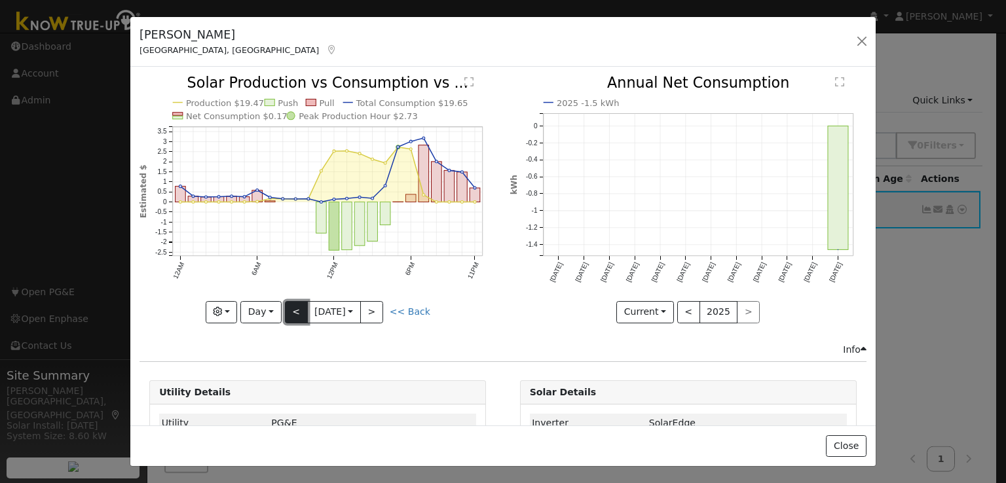
click at [288, 307] on button "<" at bounding box center [296, 312] width 23 height 22
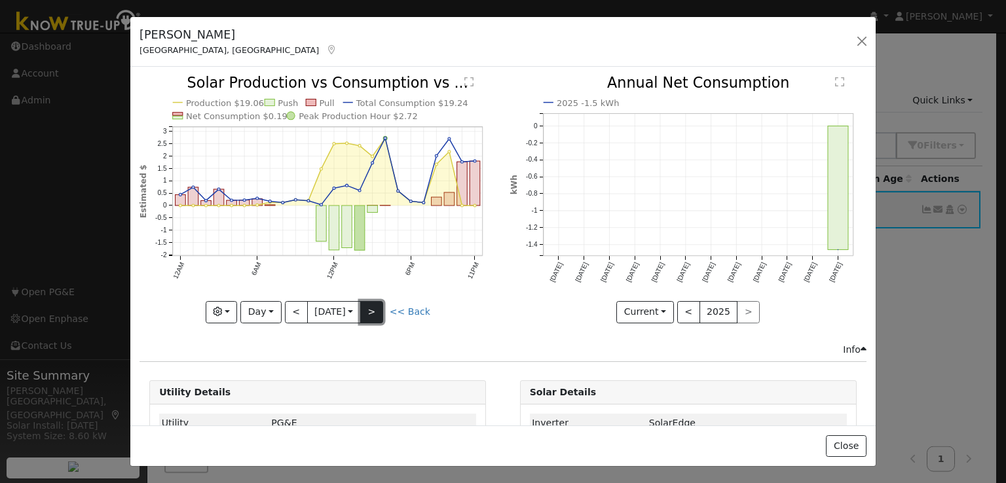
click at [371, 311] on button ">" at bounding box center [371, 312] width 23 height 22
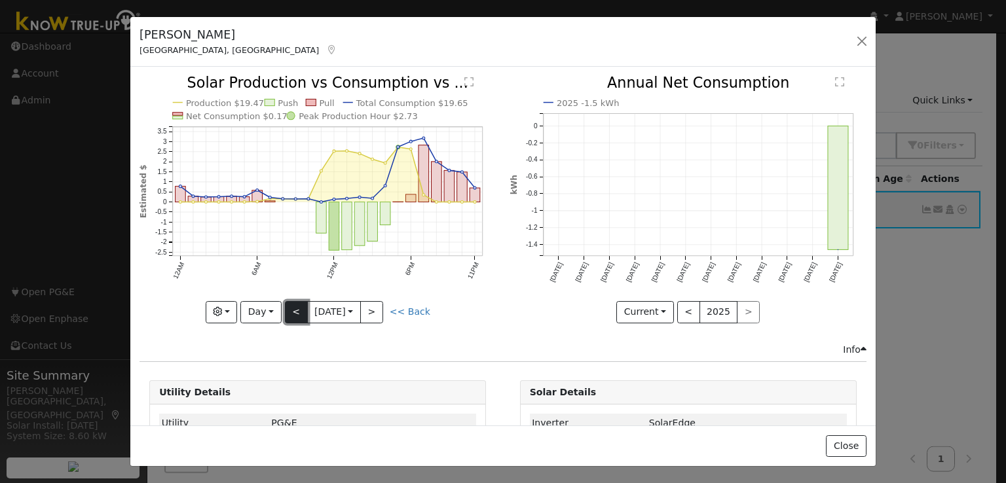
click at [297, 307] on button "<" at bounding box center [296, 312] width 23 height 22
type input "2025-07-29"
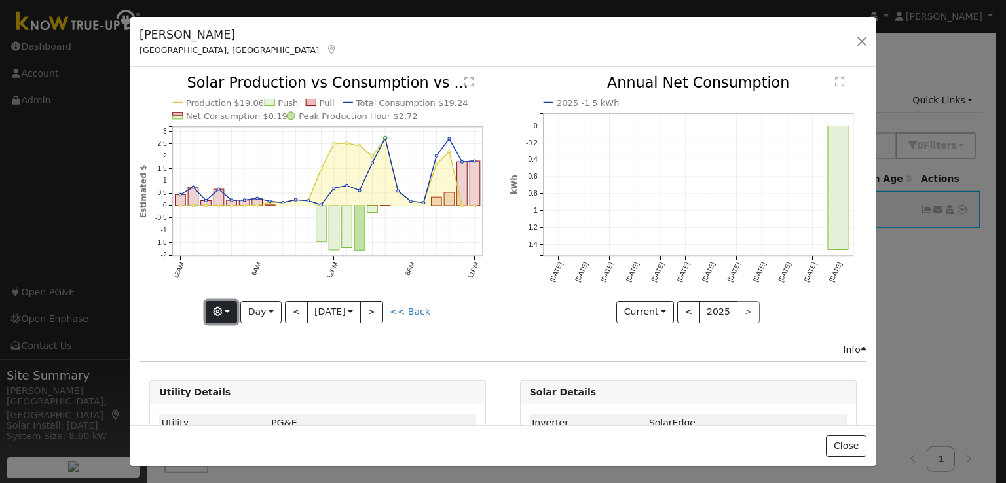
click at [218, 308] on icon "button" at bounding box center [217, 311] width 9 height 9
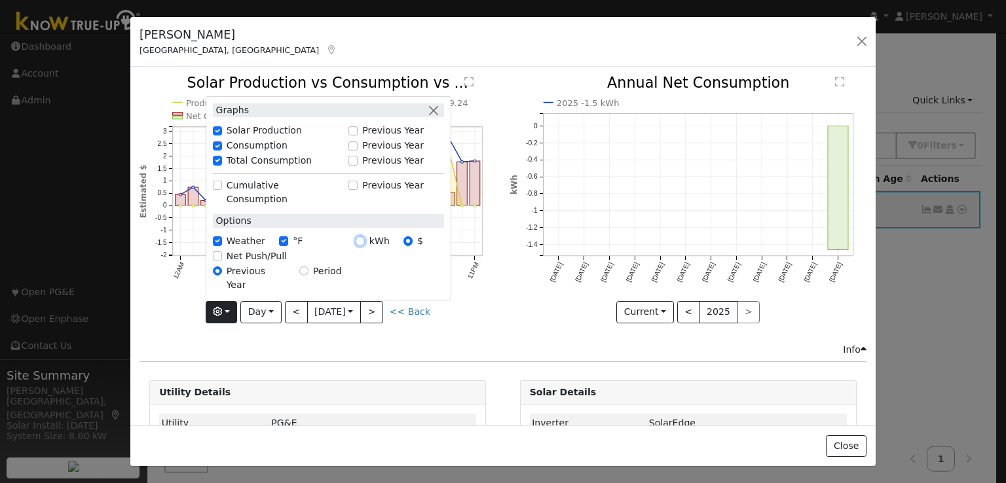
click at [361, 246] on input "kWh" at bounding box center [360, 240] width 9 height 9
radio input "true"
radio input "false"
click at [426, 331] on div "Production 41.4 kWh Push Pull Total Consumption 41.8 kWh Net Consumption 0.4 kW…" at bounding box center [318, 209] width 370 height 266
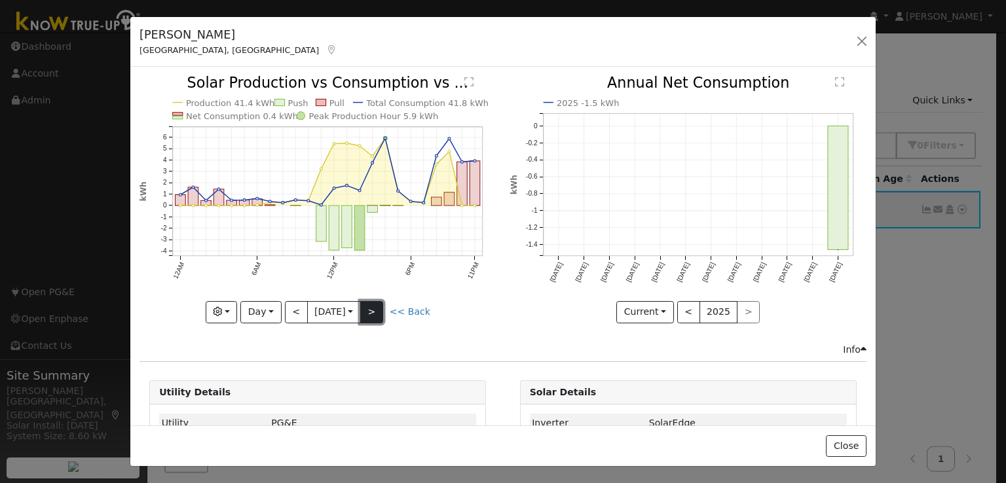
click at [371, 307] on button ">" at bounding box center [371, 312] width 23 height 22
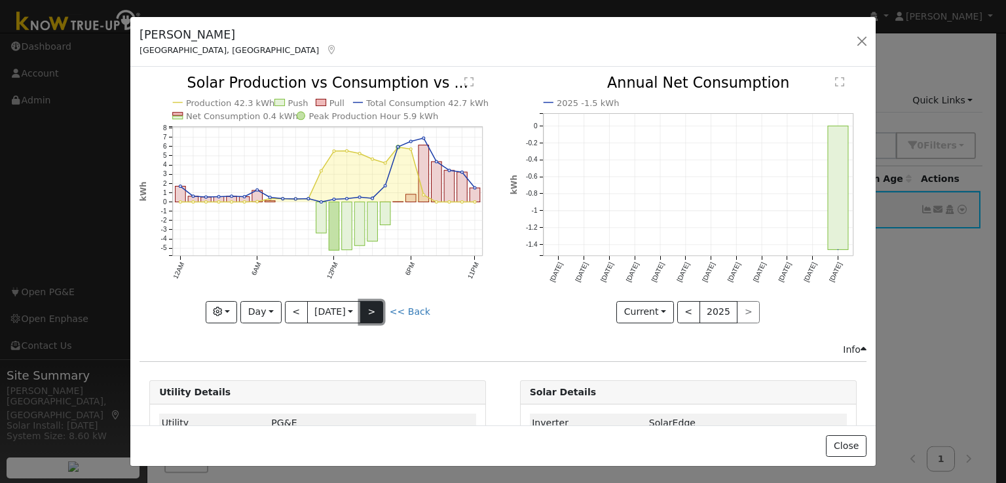
click at [371, 307] on button ">" at bounding box center [371, 312] width 23 height 22
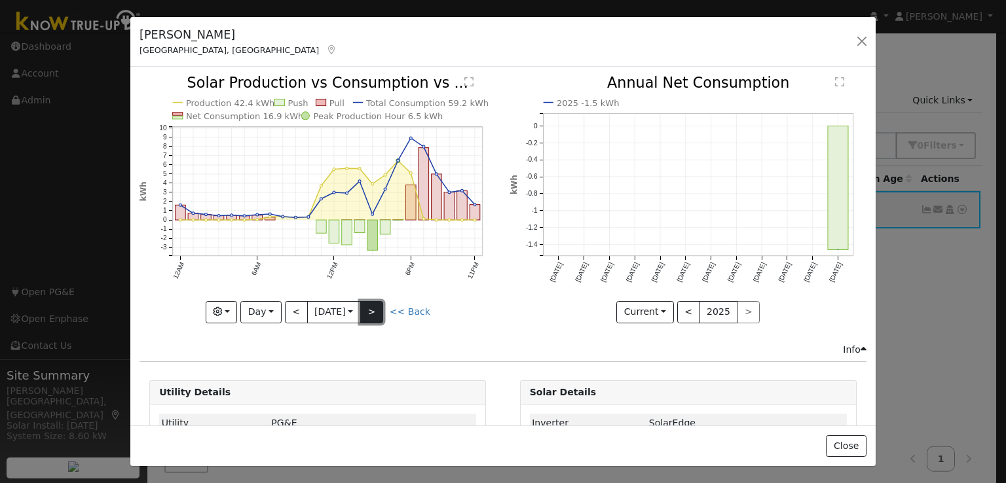
click at [371, 307] on button ">" at bounding box center [371, 312] width 23 height 22
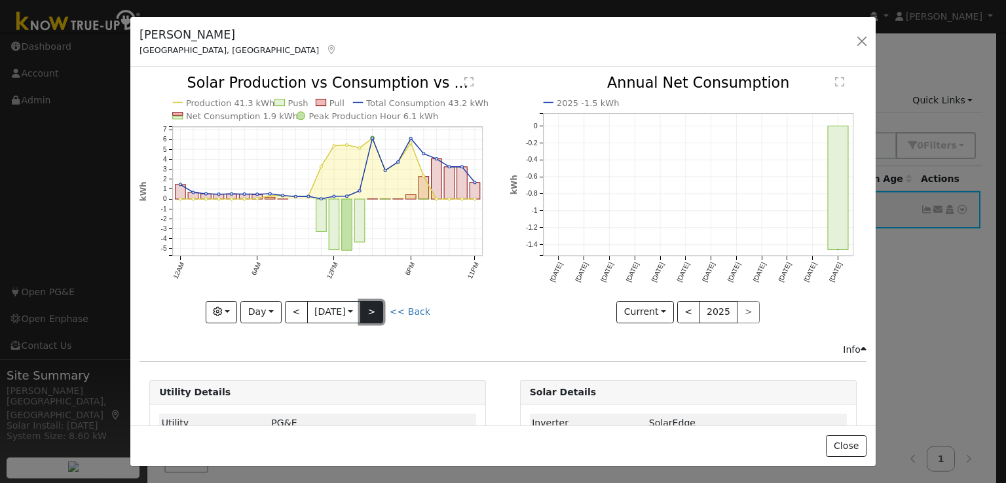
click at [371, 307] on button ">" at bounding box center [371, 312] width 23 height 22
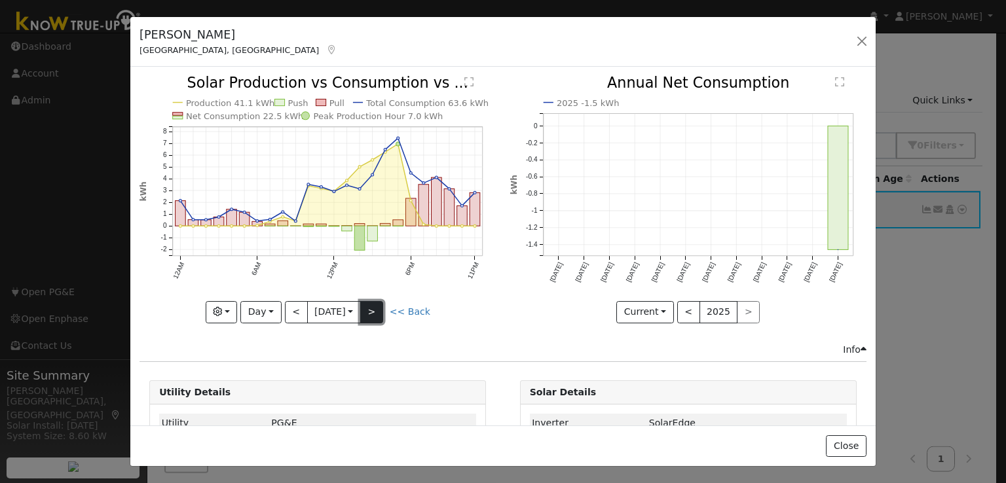
click at [371, 307] on button ">" at bounding box center [371, 312] width 23 height 22
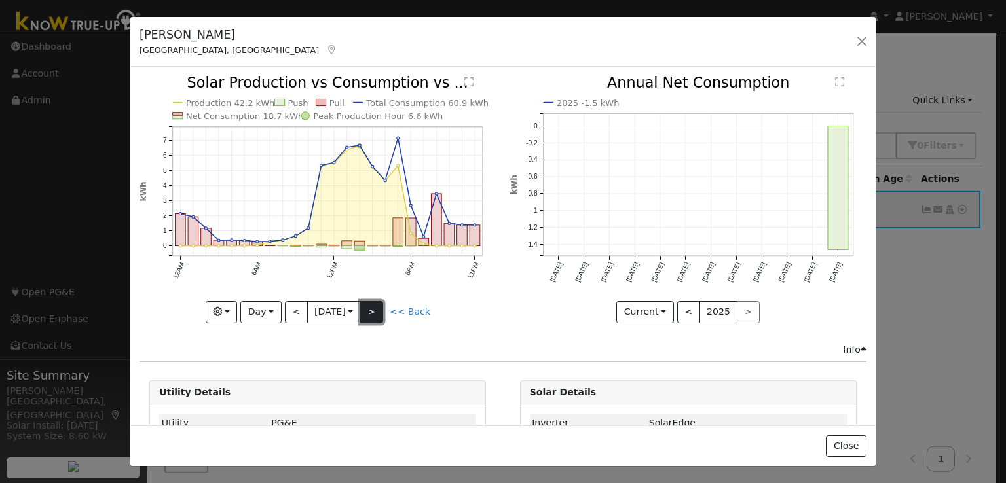
click at [371, 307] on button ">" at bounding box center [371, 312] width 23 height 22
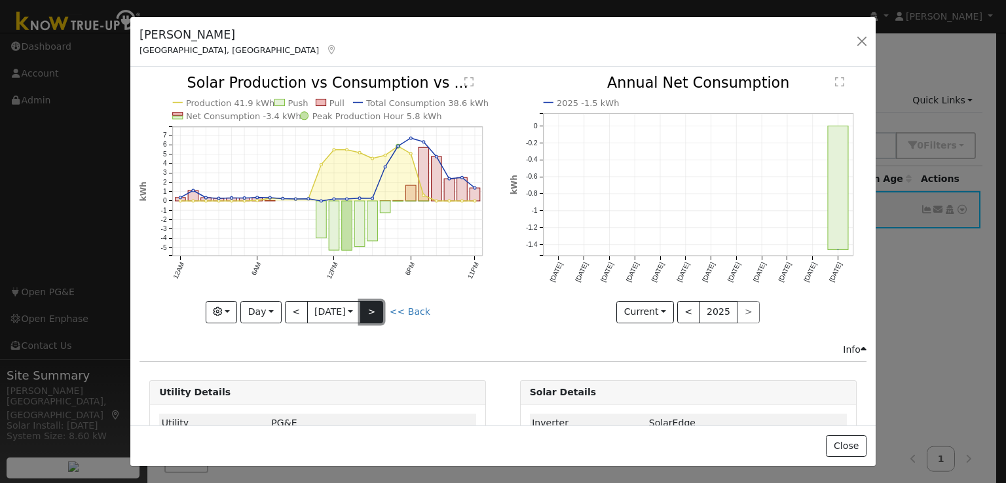
click at [371, 307] on button ">" at bounding box center [371, 312] width 23 height 22
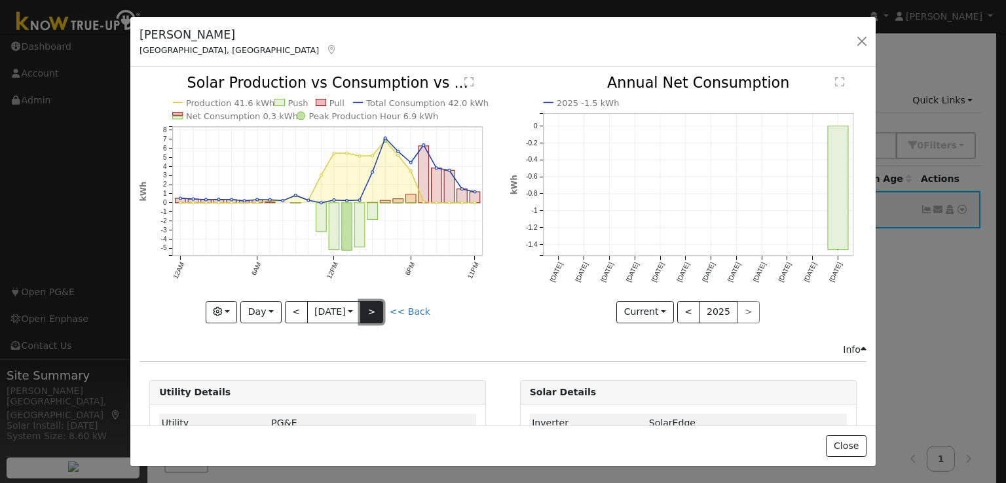
click at [373, 304] on button ">" at bounding box center [371, 312] width 23 height 22
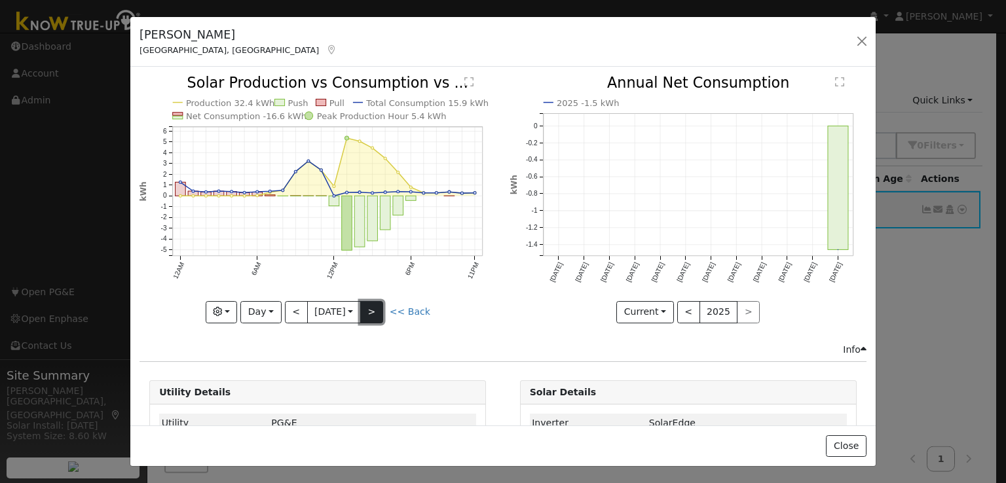
click at [373, 304] on button ">" at bounding box center [371, 312] width 23 height 22
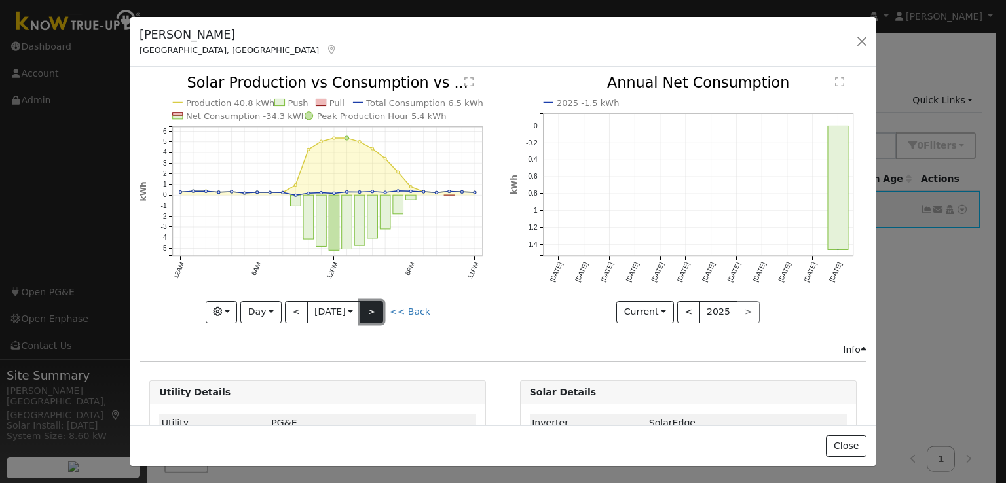
click at [373, 304] on button ">" at bounding box center [371, 312] width 23 height 22
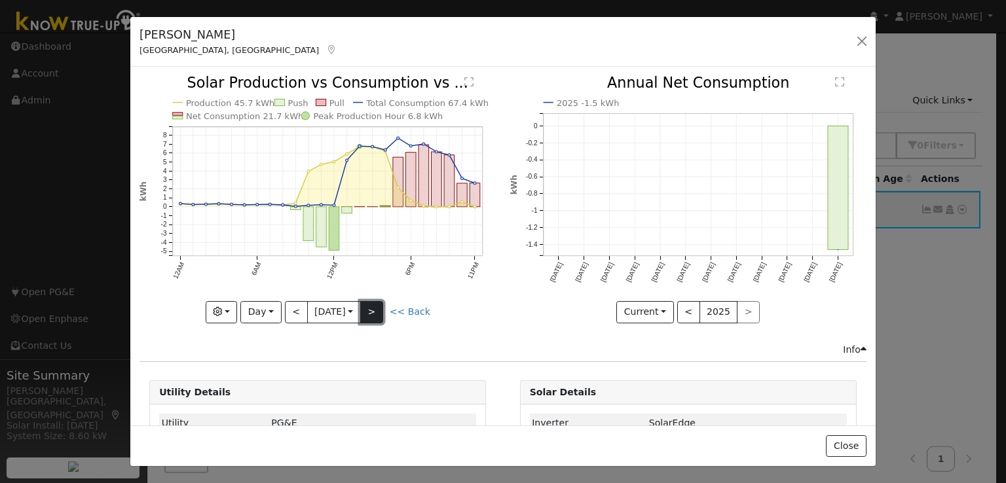
click at [373, 304] on button ">" at bounding box center [371, 312] width 23 height 22
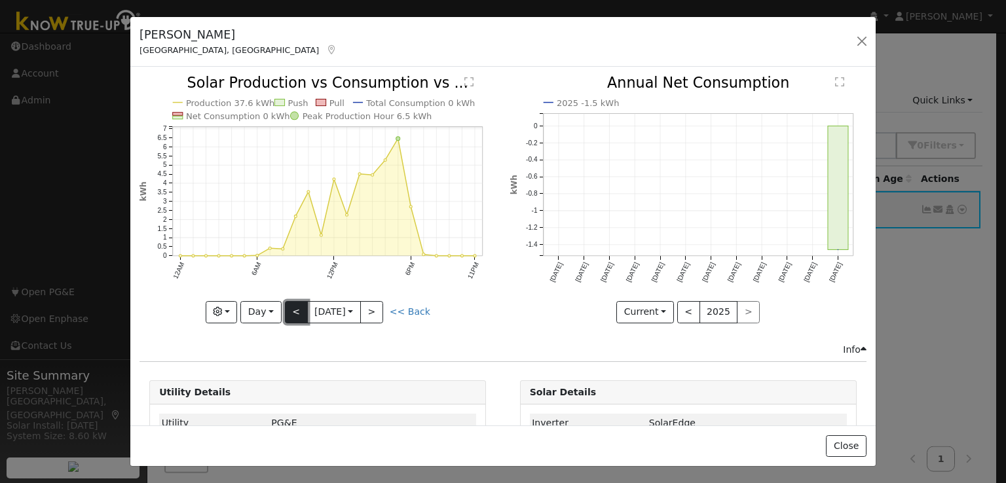
click at [285, 310] on button "<" at bounding box center [296, 312] width 23 height 22
type input "2025-08-10"
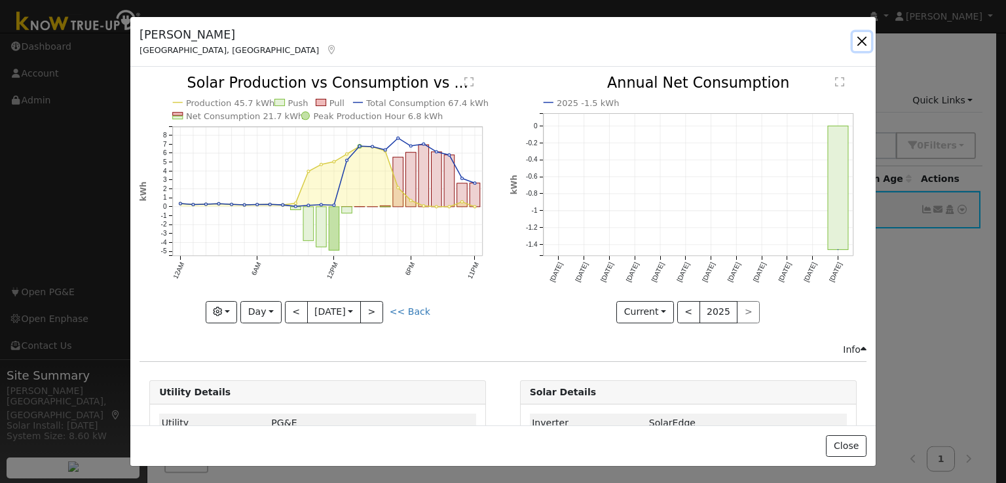
click at [857, 37] on button "button" at bounding box center [862, 41] width 18 height 18
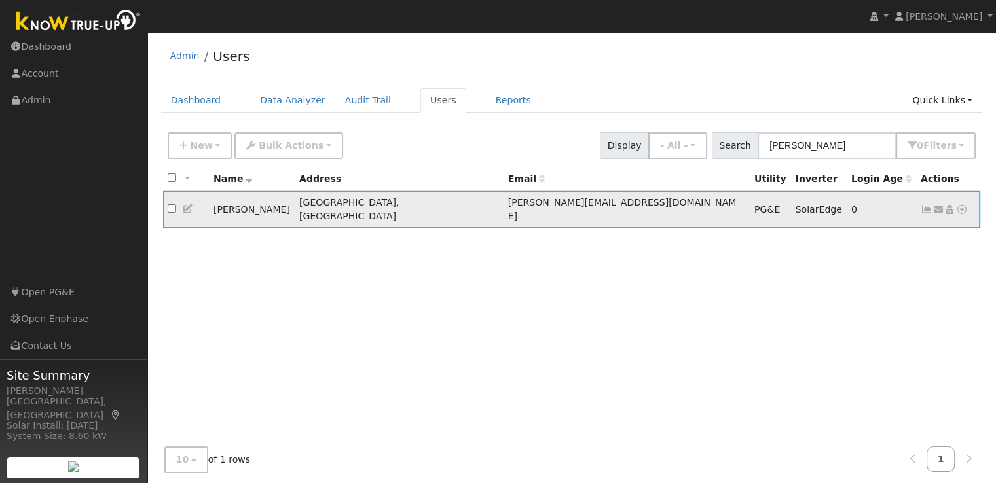
click at [185, 204] on icon at bounding box center [189, 208] width 12 height 9
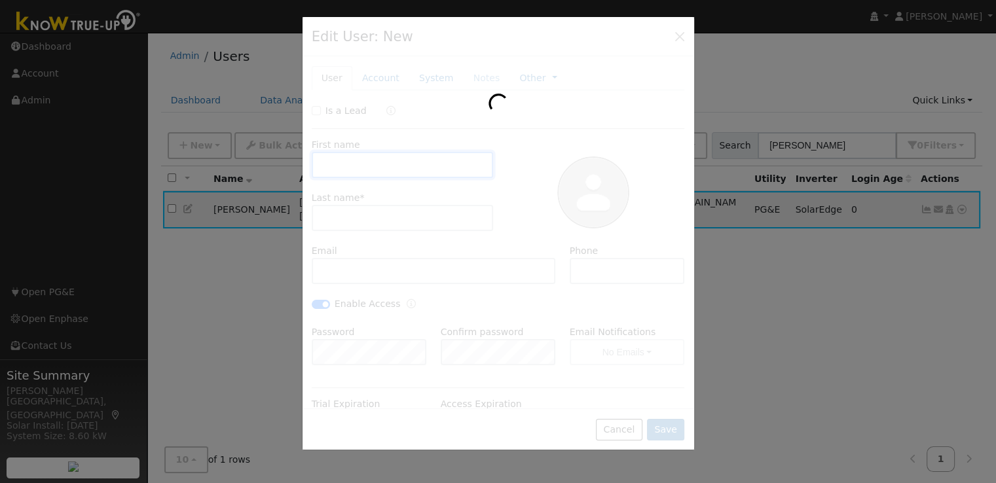
type input "07/31/2026"
type input "Dustin"
type input "Dugan"
type input "Dustin@cooperchase.com"
type input "559-375-8286"
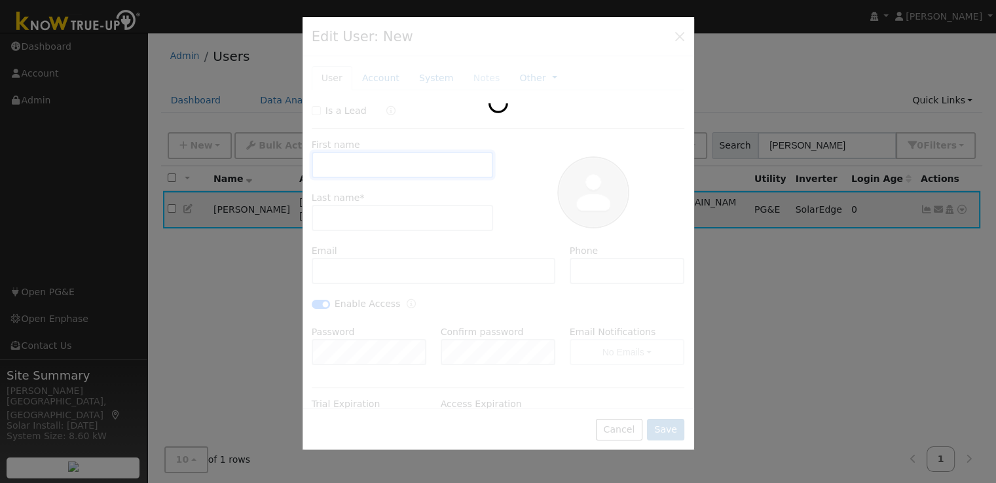
checkbox input "true"
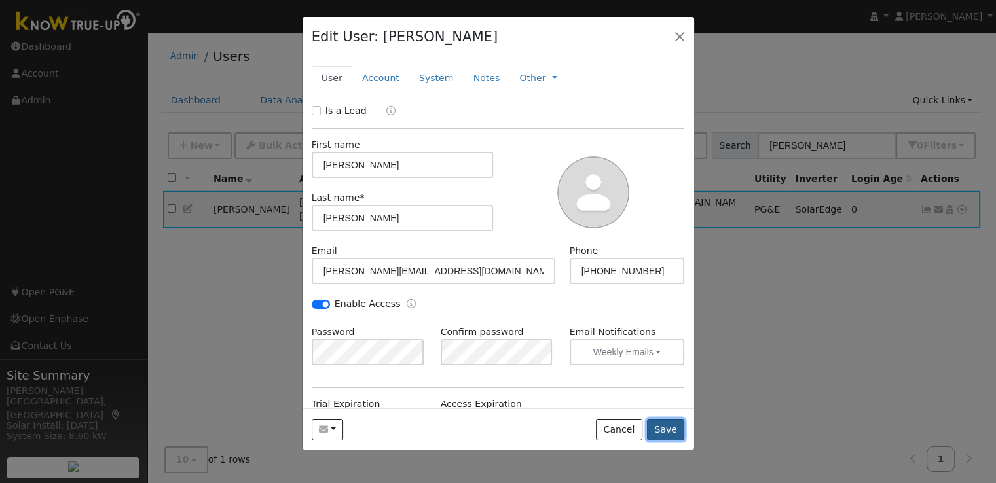
click at [676, 431] on button "Save" at bounding box center [666, 430] width 38 height 22
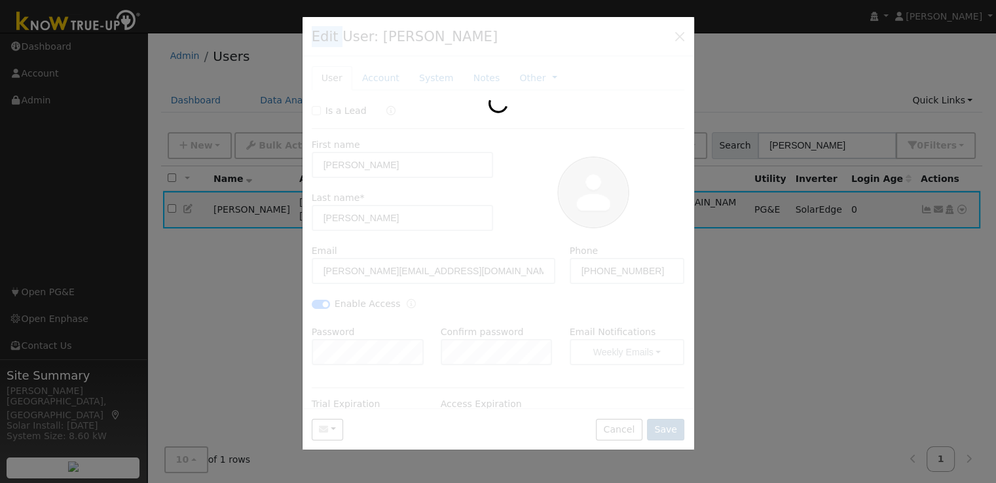
click at [676, 431] on div at bounding box center [499, 233] width 392 height 433
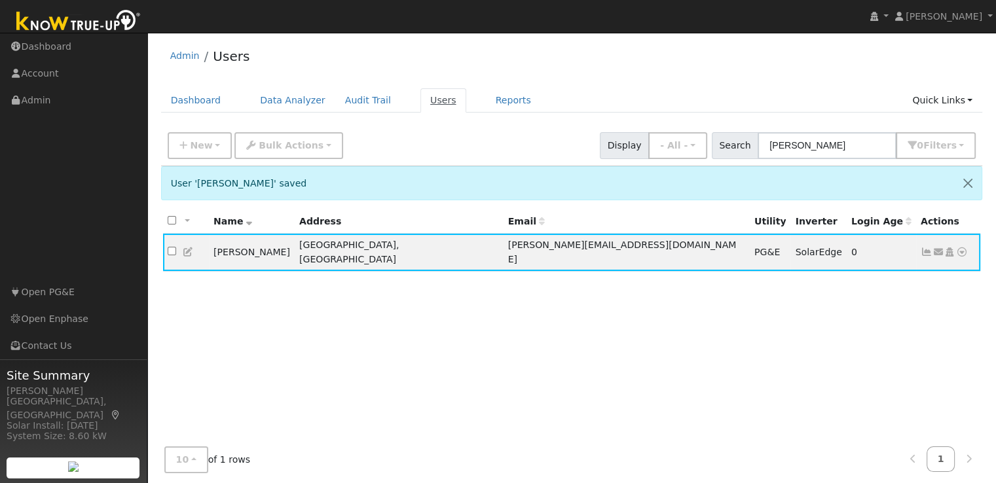
click at [424, 101] on link "Users" at bounding box center [443, 100] width 46 height 24
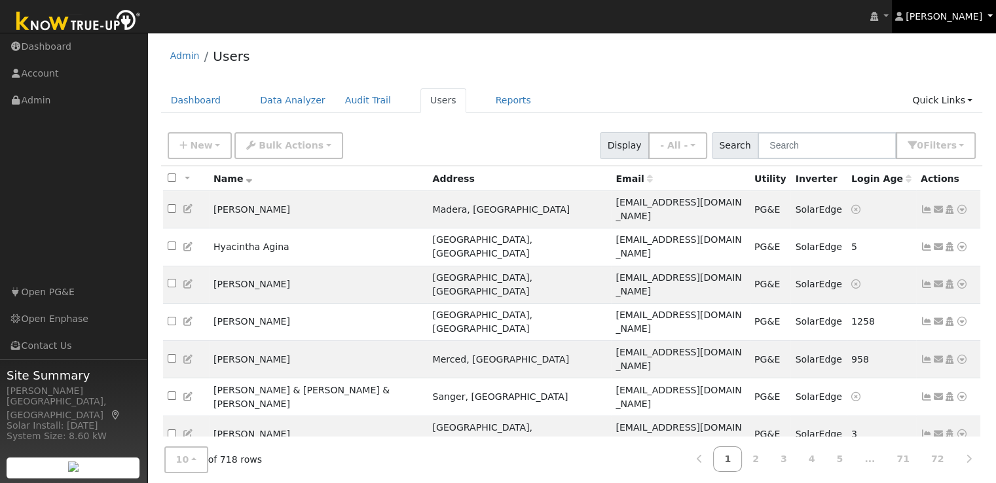
click at [934, 18] on span "[PERSON_NAME]" at bounding box center [944, 16] width 77 height 10
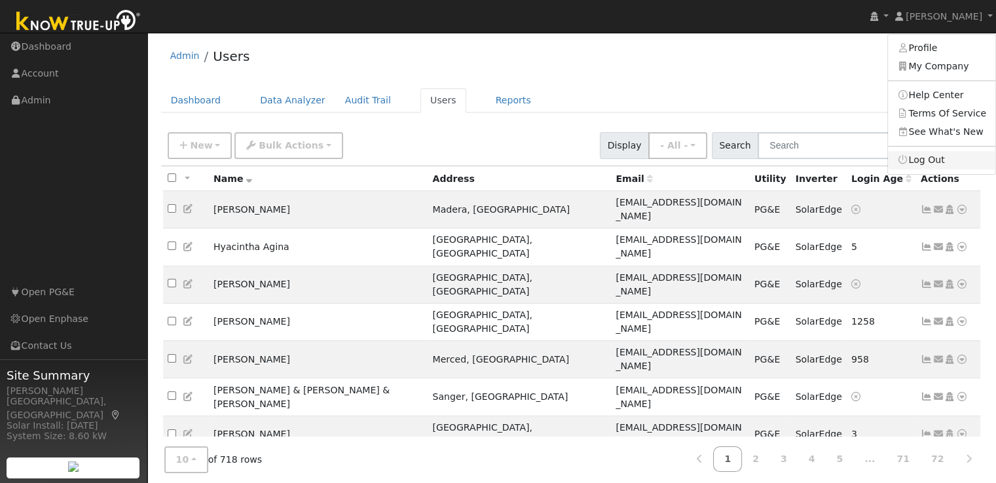
click at [933, 158] on link "Log Out" at bounding box center [941, 160] width 107 height 18
